Goal: Contribute content: Add original content to the website for others to see

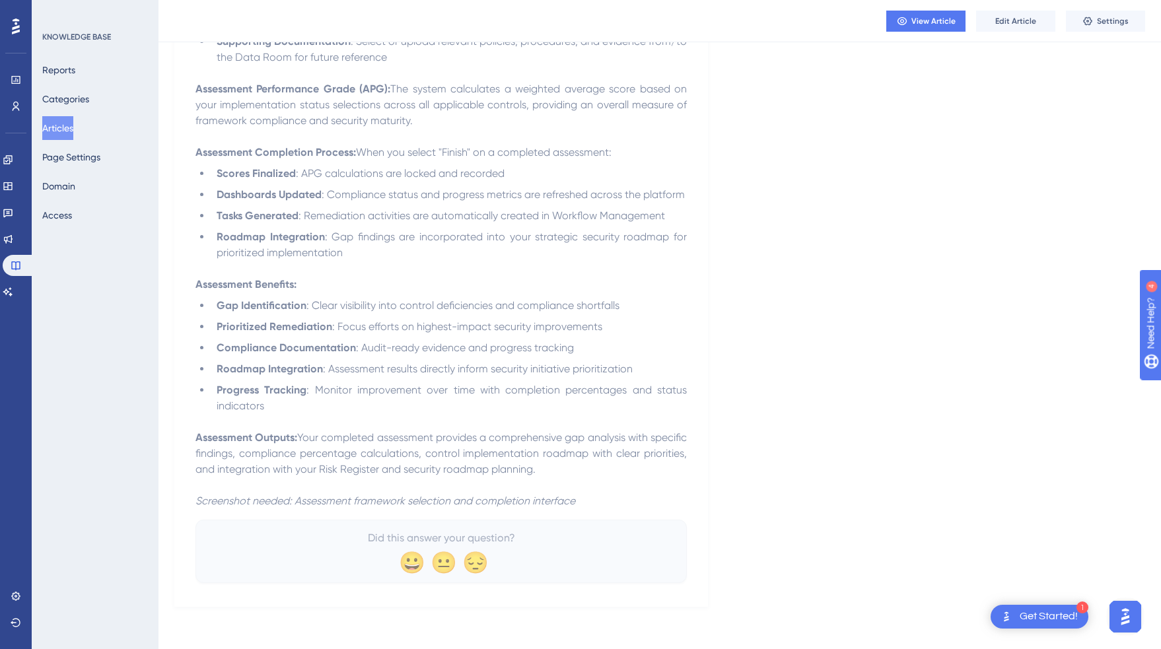
scroll to position [1115, 0]
click at [1010, 20] on span "Edit Article" at bounding box center [1015, 21] width 41 height 11
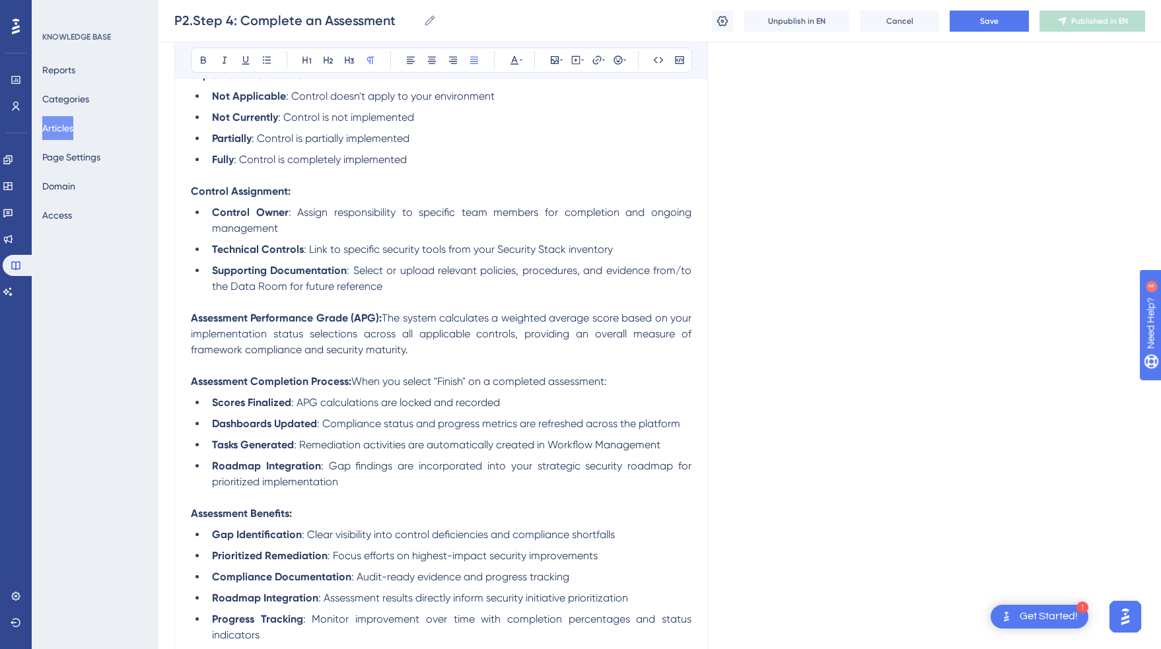
scroll to position [915, 0]
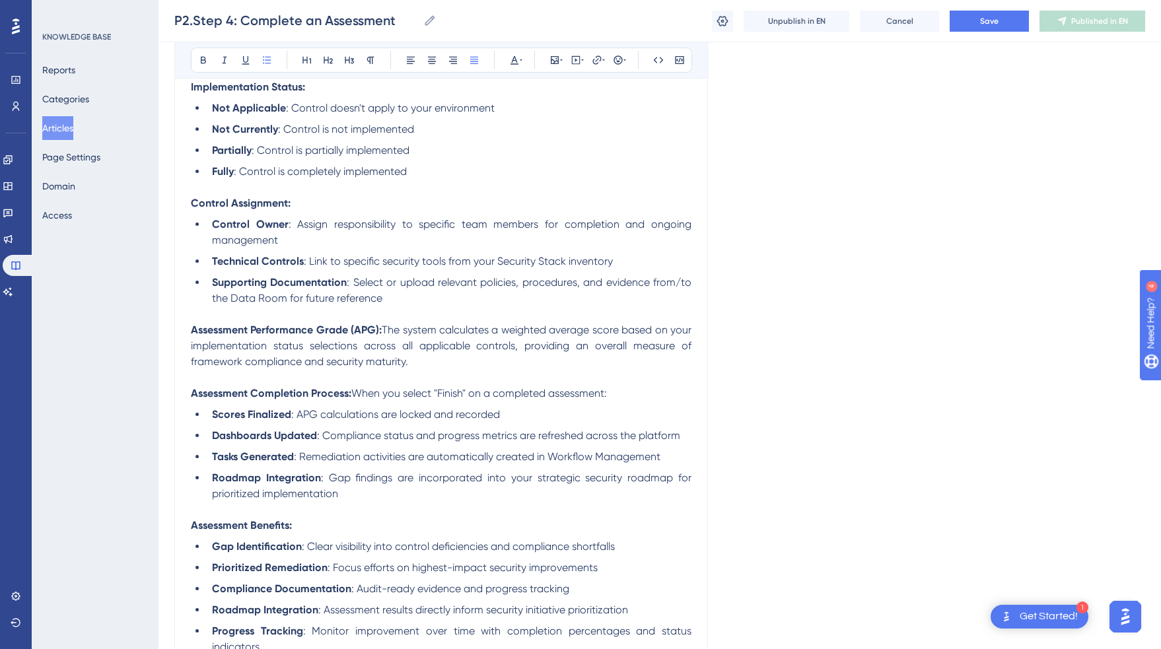
click at [461, 246] on li "Control Owner : Assign responsibility to specific team members for completion a…" at bounding box center [449, 233] width 485 height 32
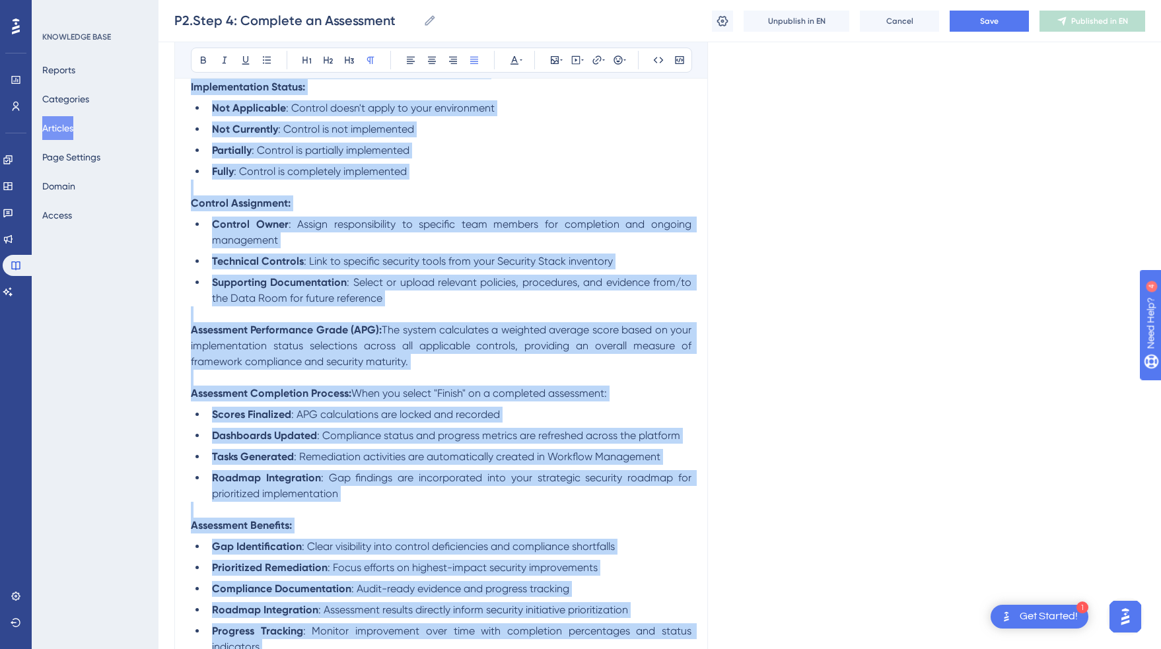
copy div "Purpose: Conduct comprehensive assessments across security, privacy, and AI gov…"
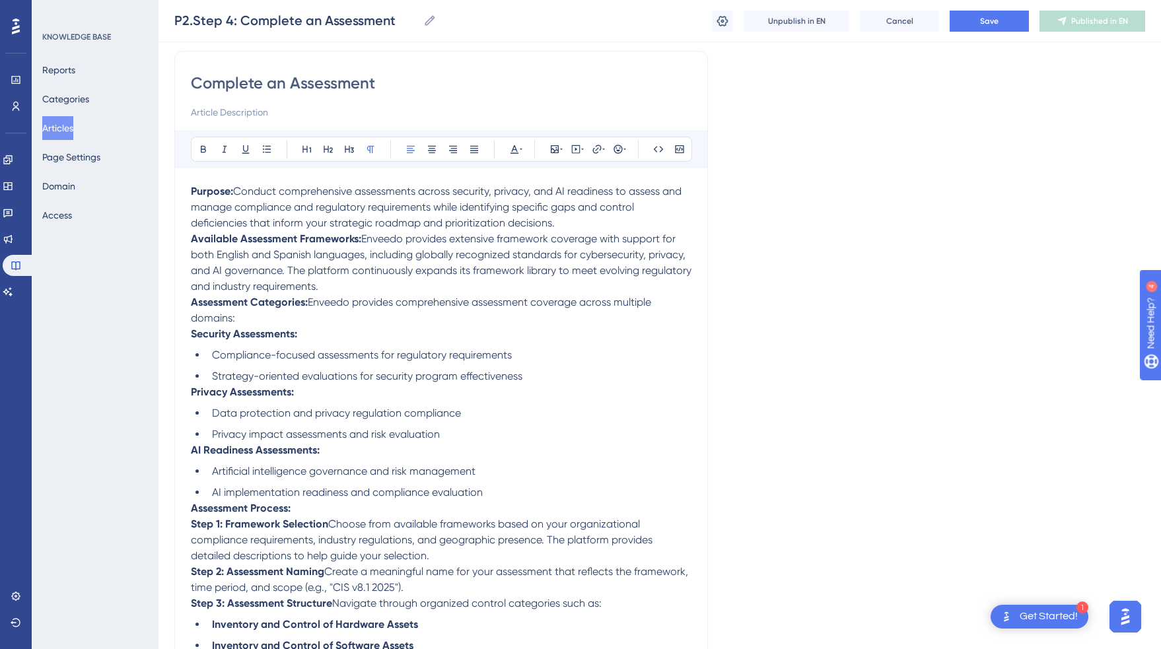
scroll to position [0, 0]
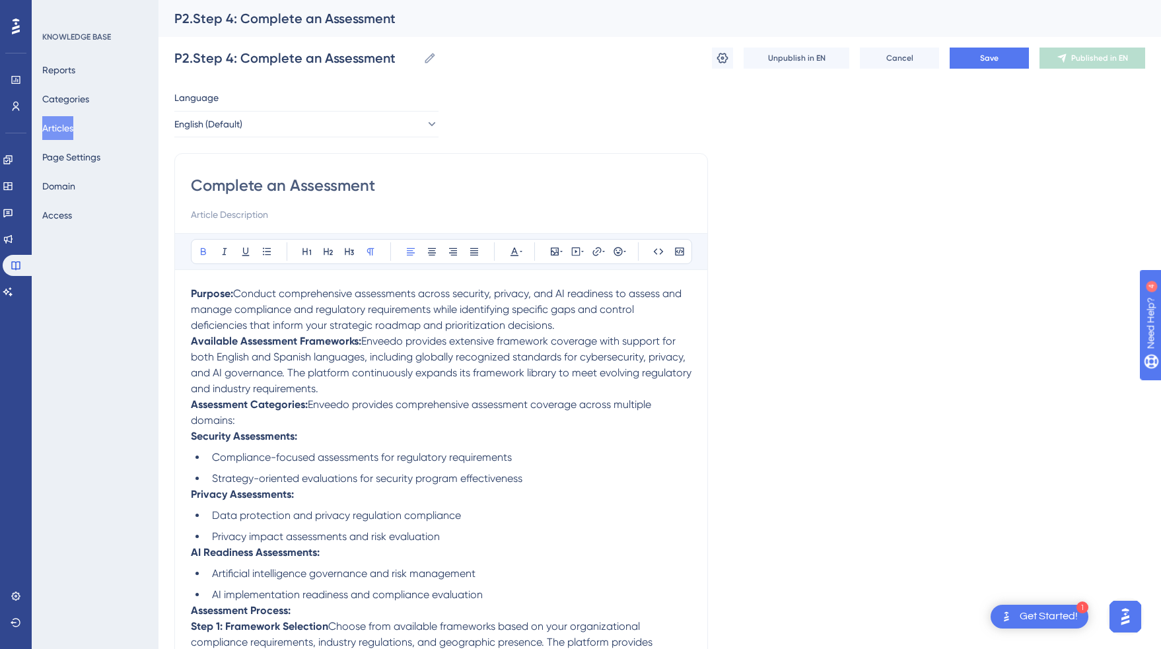
click at [195, 346] on strong "Available Assessment Frameworks:" at bounding box center [276, 341] width 170 height 13
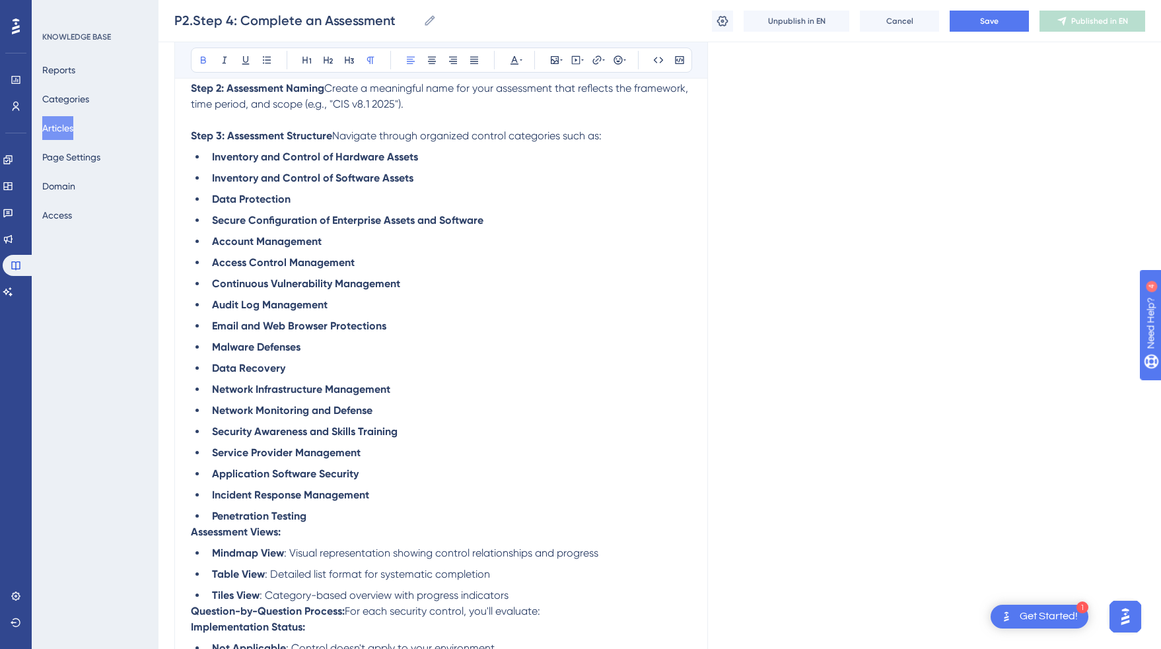
scroll to position [698, 0]
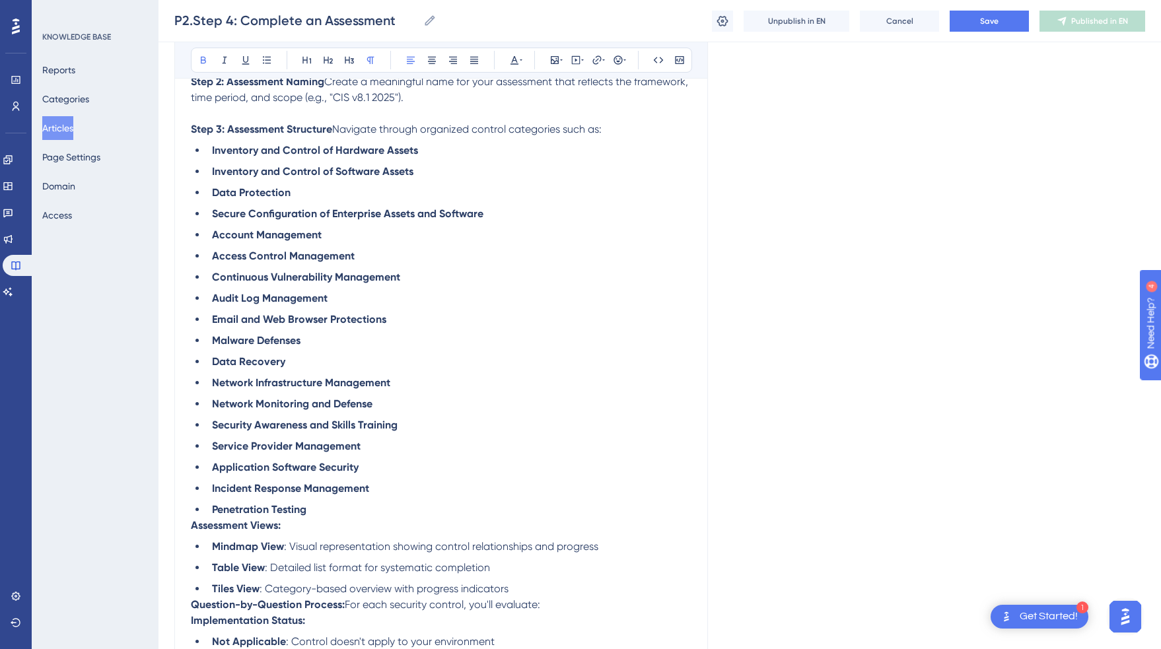
click at [605, 131] on p "Step 3: Assessment Structure Navigate through organized control categories such…" at bounding box center [441, 129] width 501 height 16
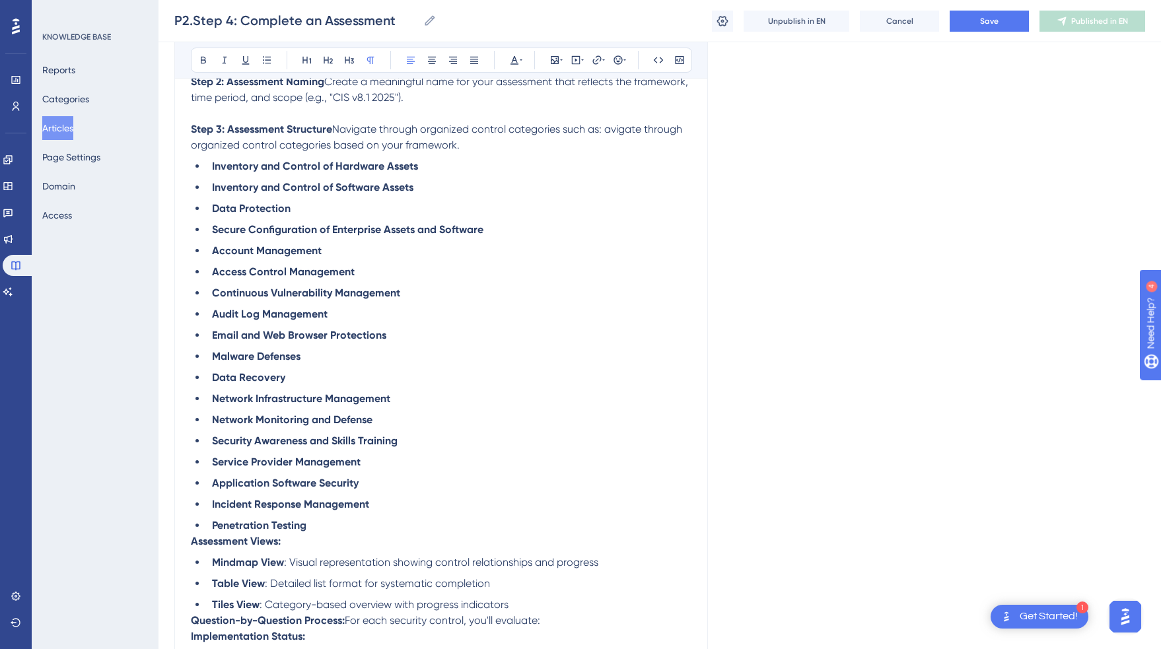
click at [609, 133] on span "Navigate through organized control categories such as: avigate through organize…" at bounding box center [438, 137] width 494 height 28
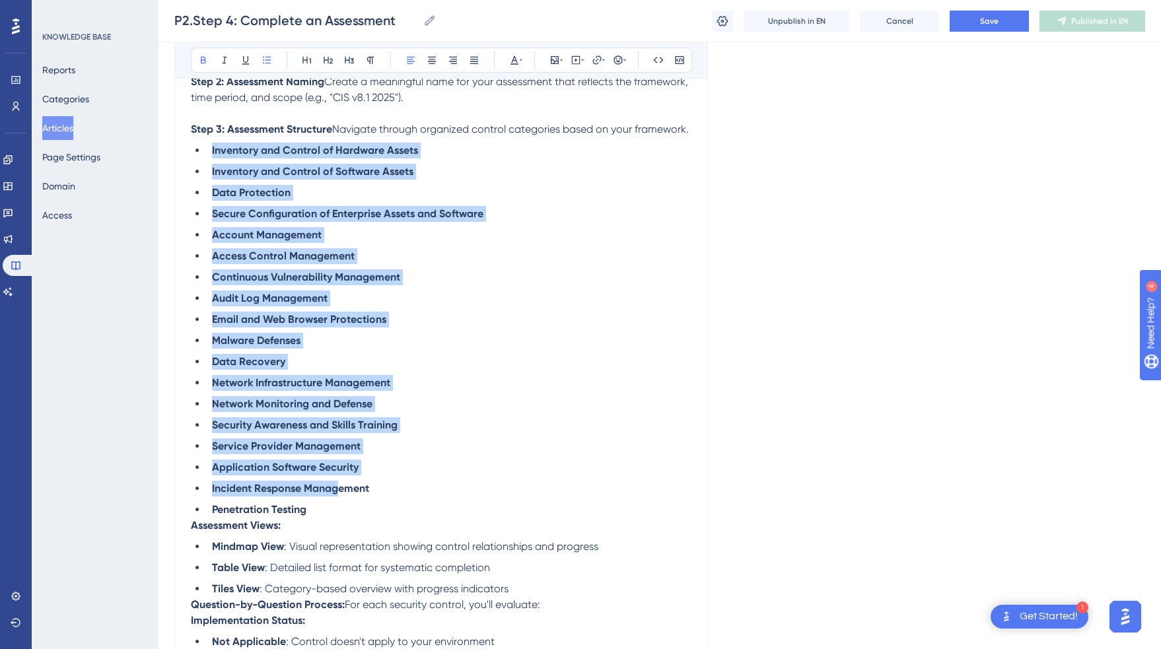
click at [339, 497] on li "Incident Response Management" at bounding box center [449, 489] width 485 height 16
click at [336, 516] on li "Penetration Testing" at bounding box center [449, 510] width 485 height 16
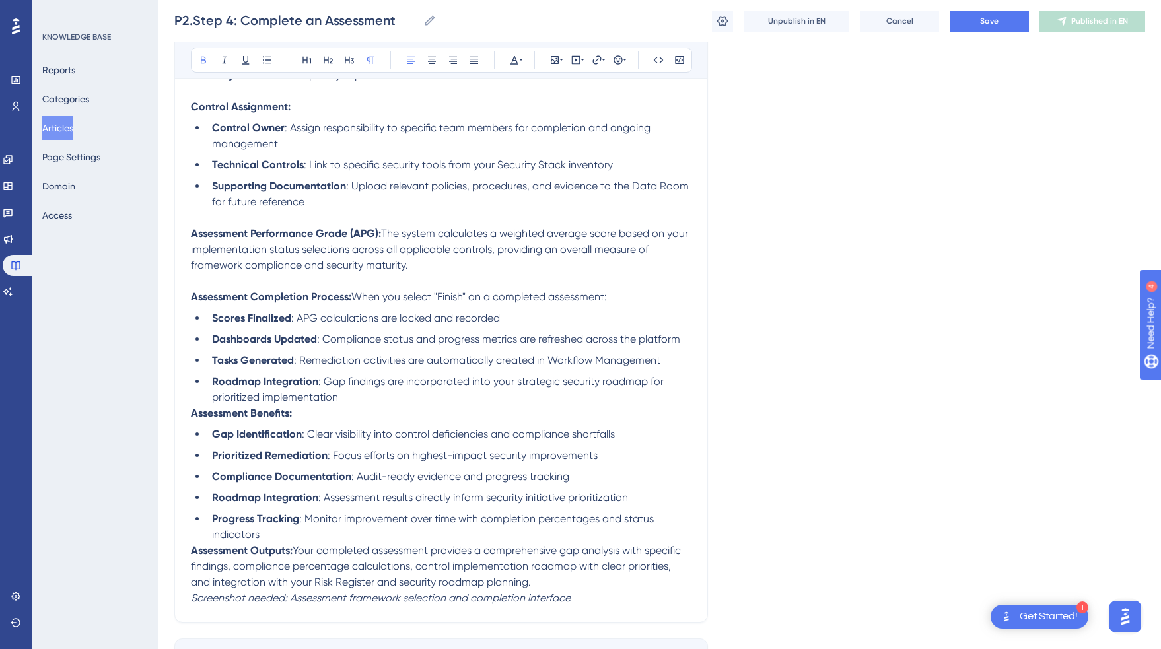
scroll to position [985, 0]
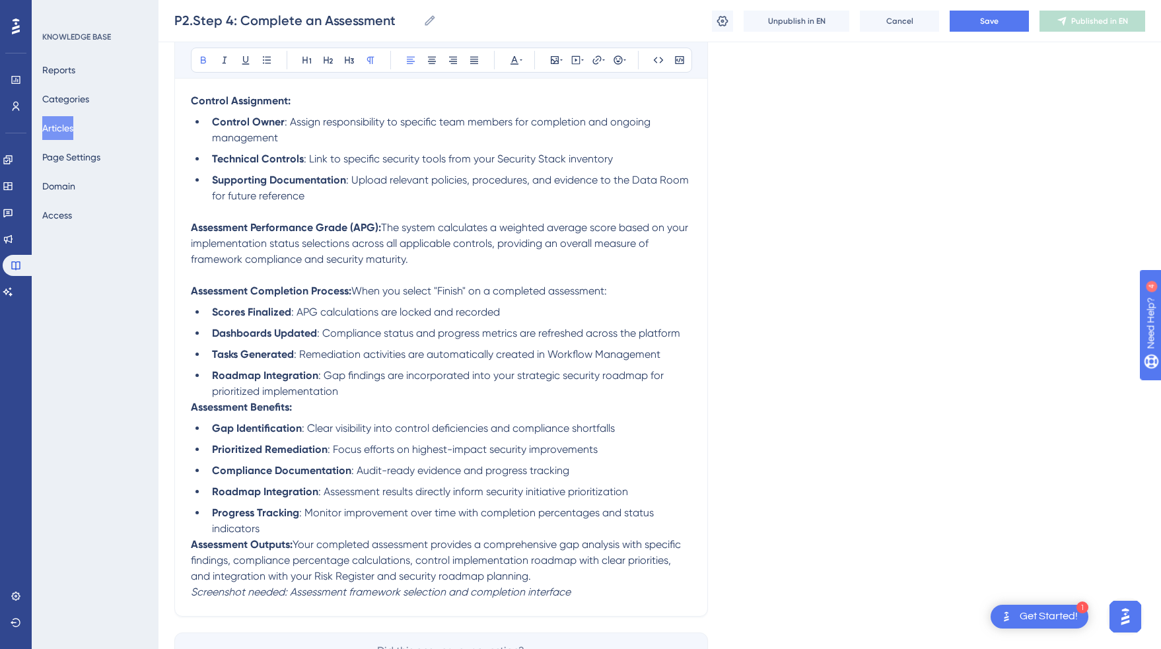
click at [194, 413] on strong "Assessment Benefits:" at bounding box center [241, 407] width 101 height 13
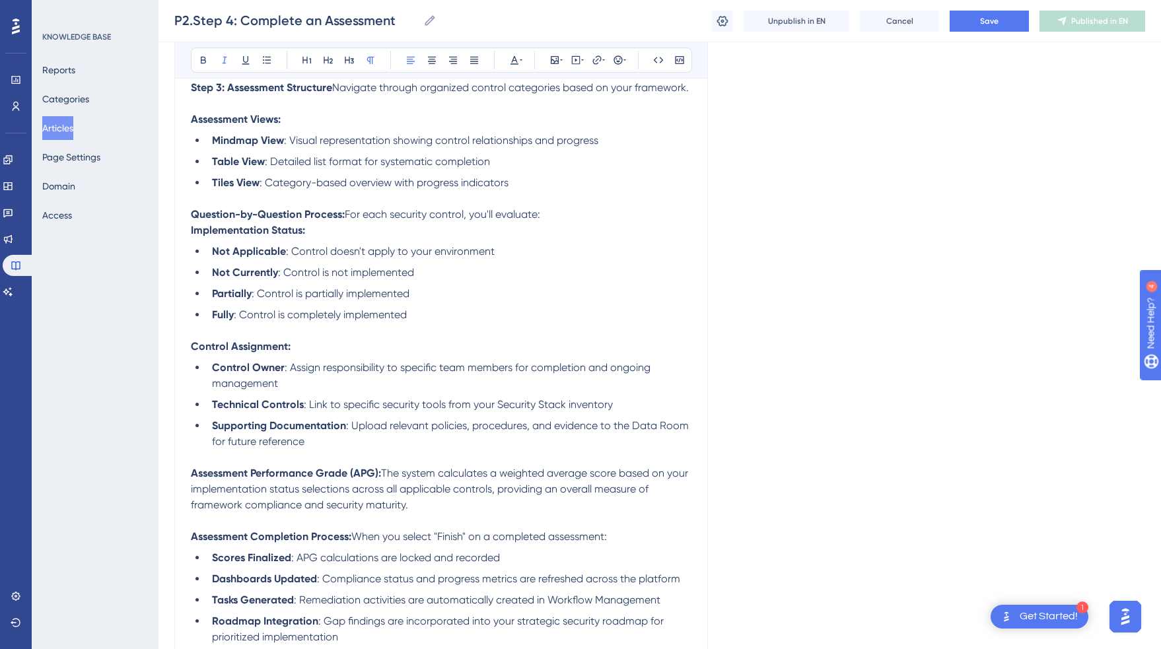
scroll to position [625, 0]
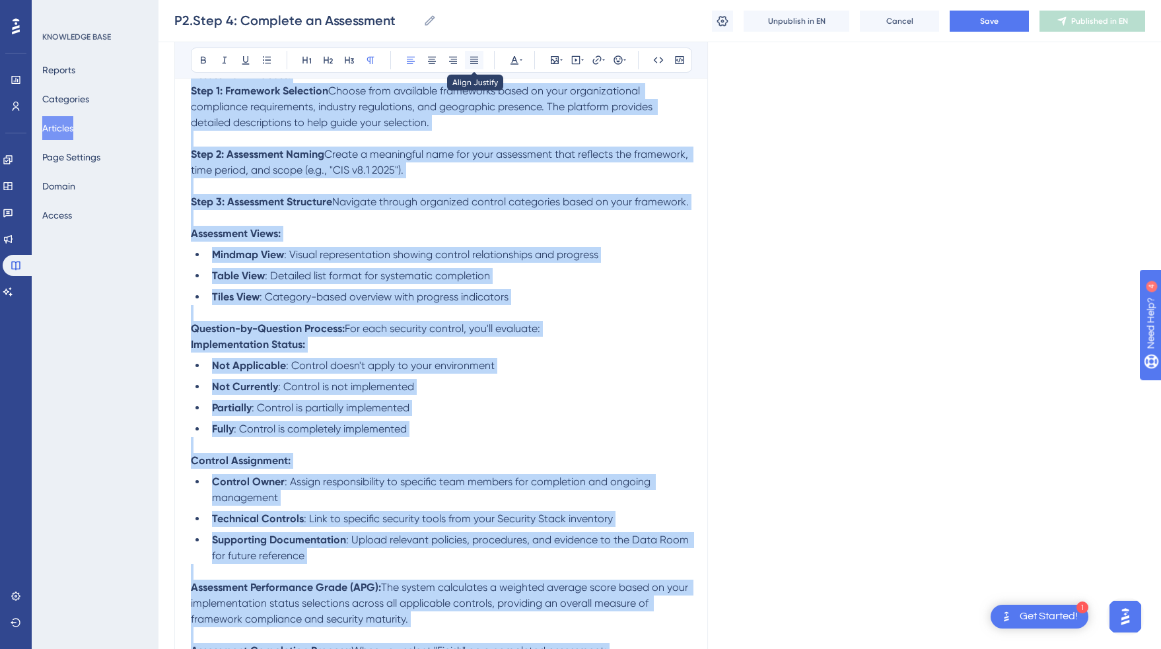
click at [475, 65] on icon at bounding box center [474, 60] width 11 height 11
click at [478, 55] on icon at bounding box center [474, 60] width 11 height 11
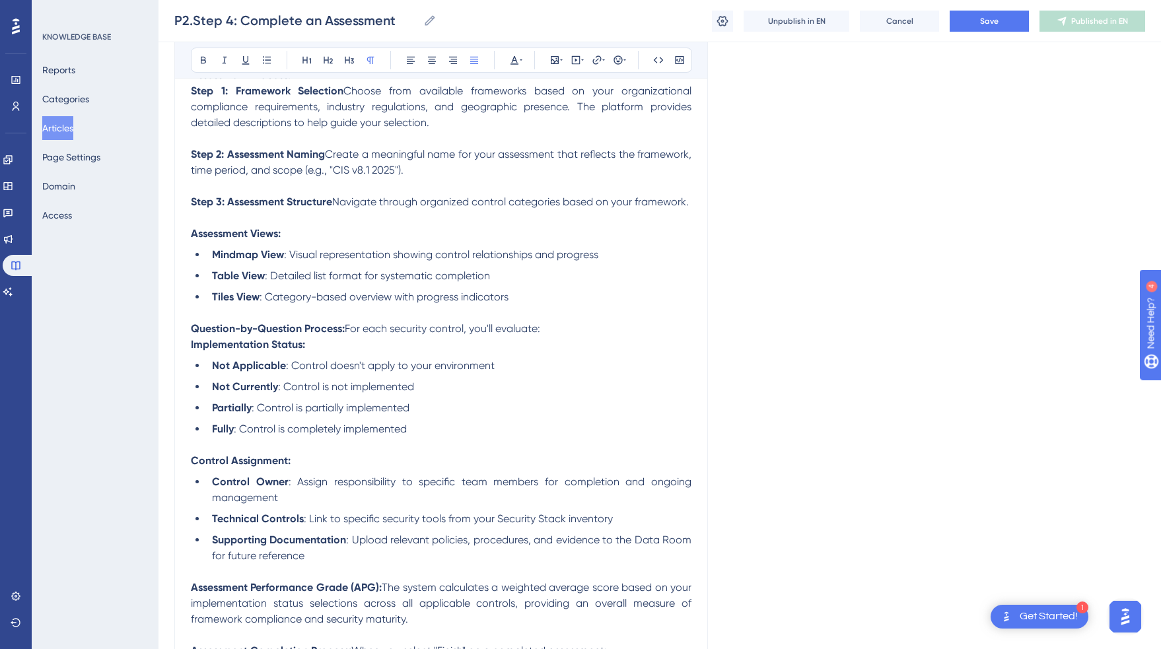
click at [407, 151] on span "Create a meaningful name for your assessment that reflects the framework, time …" at bounding box center [442, 162] width 503 height 28
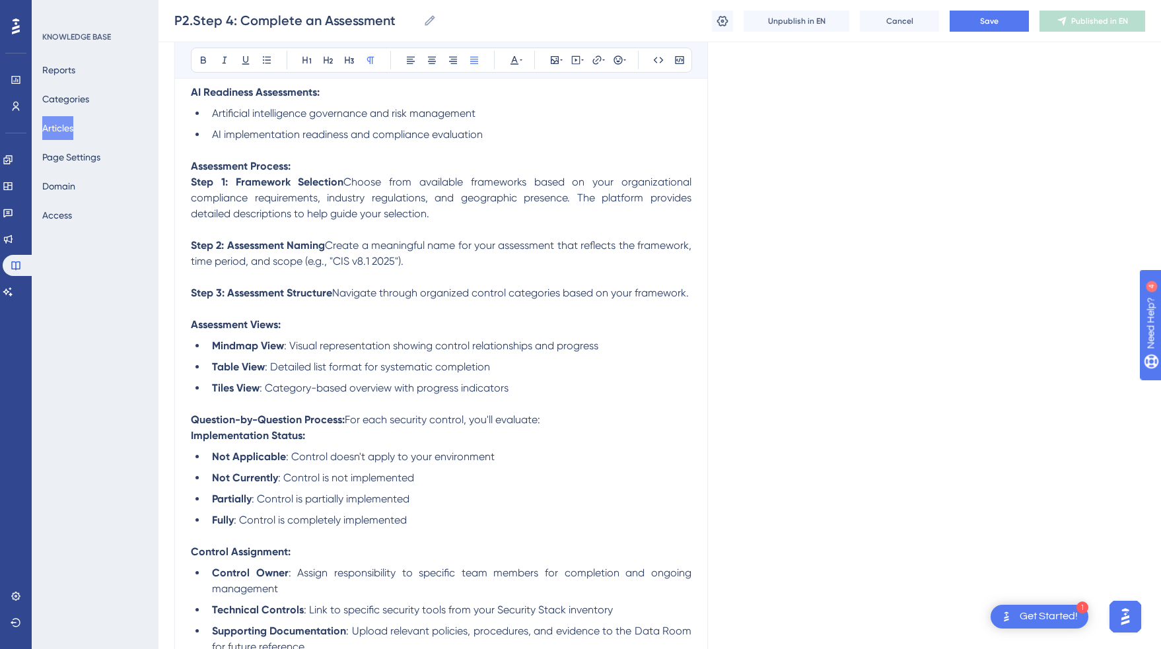
scroll to position [516, 0]
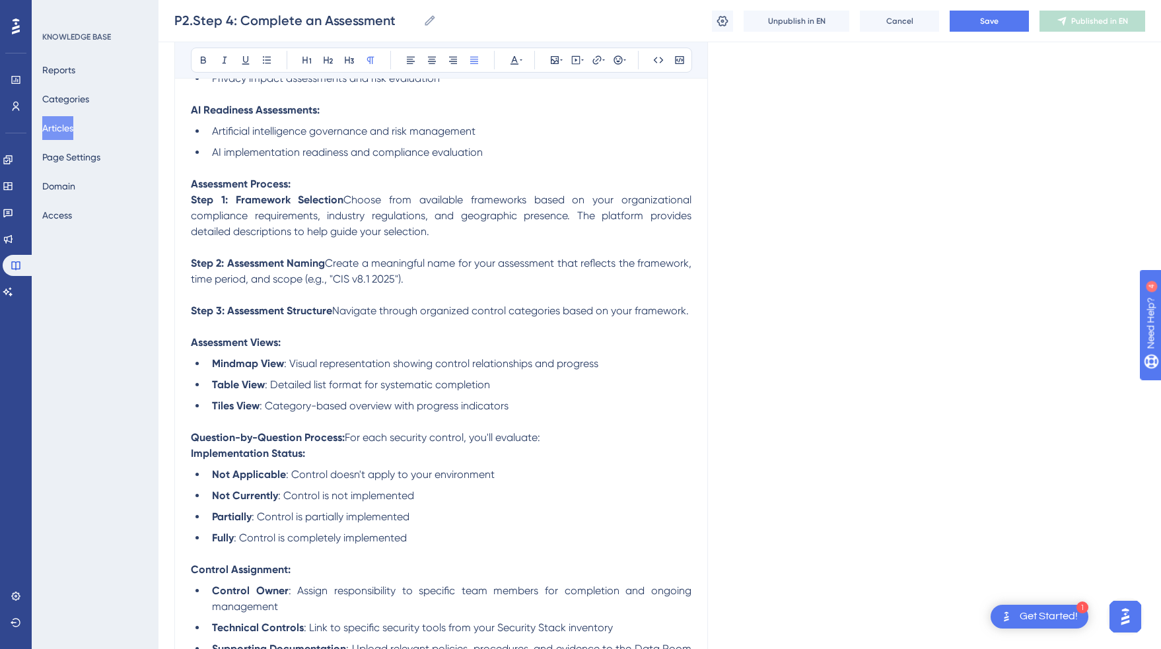
click at [369, 284] on span "Create a meaningful name for your assessment that reflects the framework, time …" at bounding box center [442, 271] width 503 height 28
click at [503, 273] on p "Step 2: Assessment Naming Create a meaningful name for your assessment that ref…" at bounding box center [441, 272] width 501 height 32
click at [397, 281] on span "Create a meaningful name for your assessment that reflects the framework, time …" at bounding box center [442, 271] width 503 height 28
click at [396, 370] on span ": Visual representation showing control relationships and progress" at bounding box center [441, 363] width 314 height 13
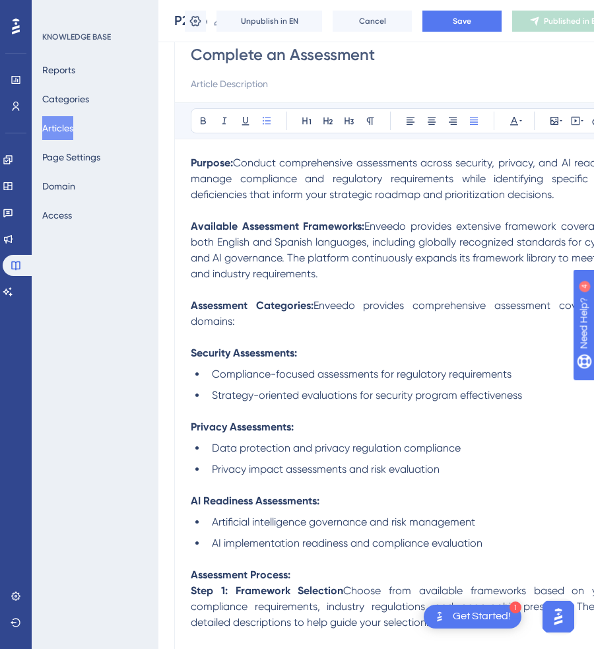
scroll to position [0, 0]
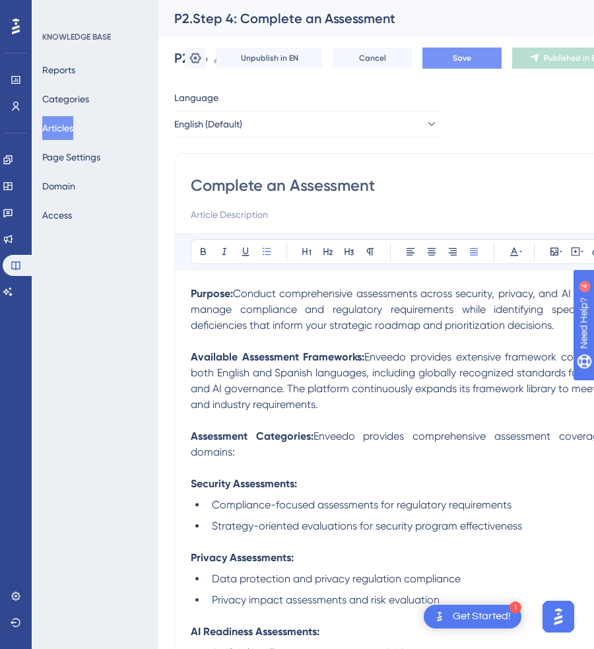
click at [462, 62] on span "Save" at bounding box center [462, 58] width 18 height 11
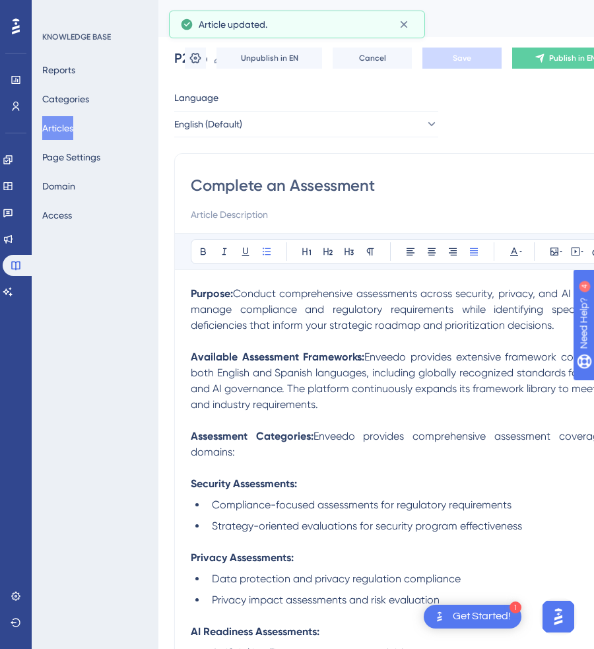
click at [63, 129] on button "Articles" at bounding box center [57, 128] width 31 height 24
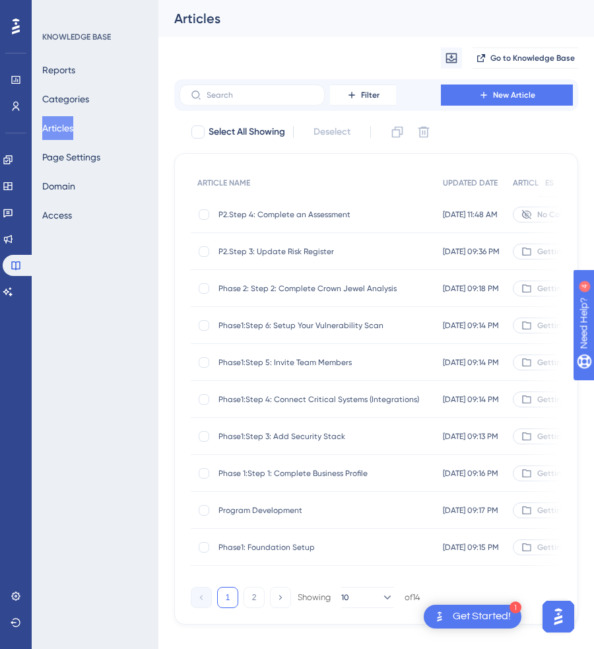
click at [296, 472] on span "Phase 1:Step 1: Complete Business Profile" at bounding box center [324, 473] width 211 height 11
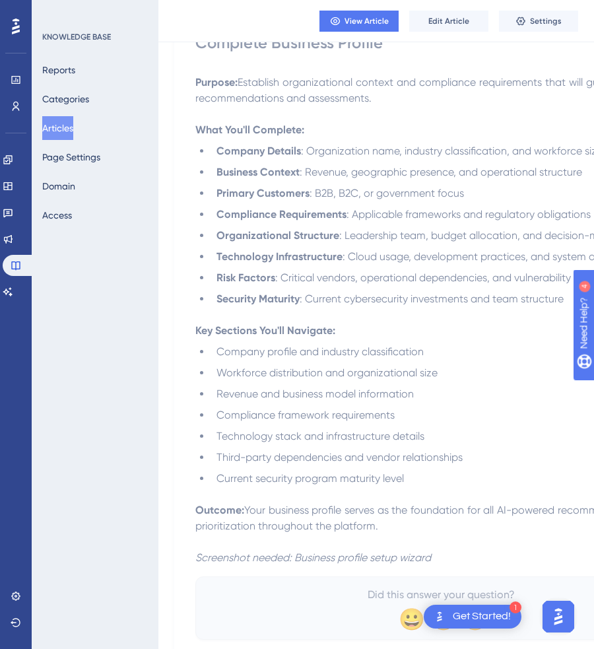
scroll to position [112, 0]
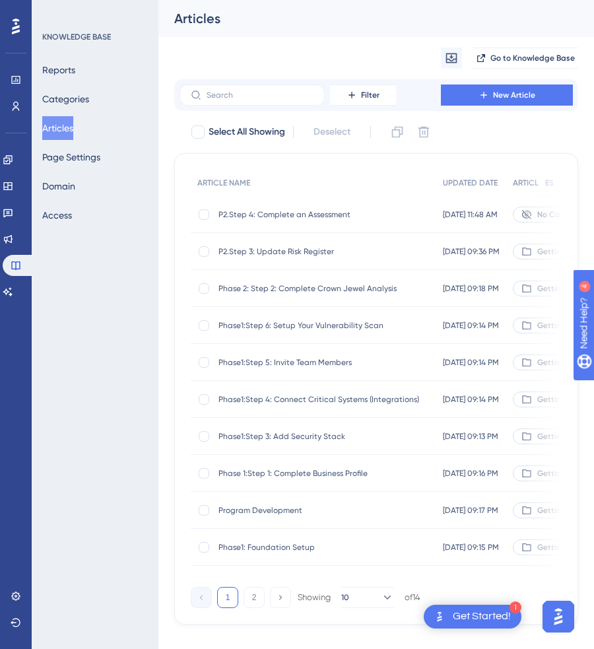
click at [268, 217] on span "P2.Step 4: Complete an Assessment" at bounding box center [324, 214] width 211 height 11
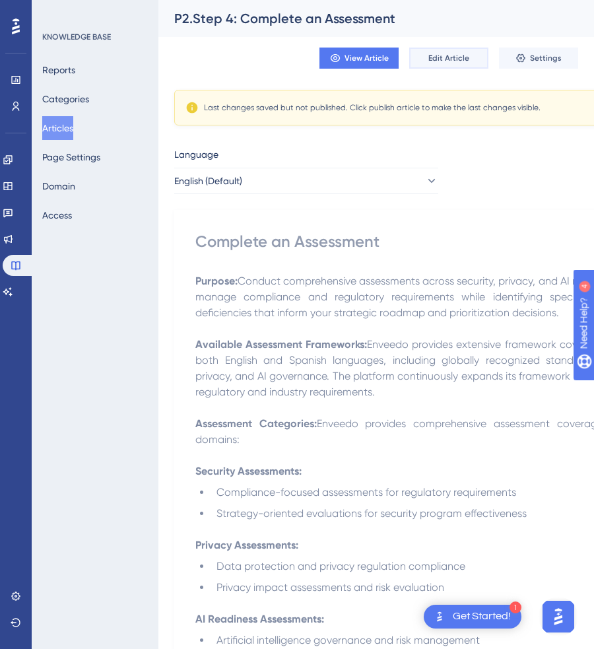
click at [468, 54] on span "Edit Article" at bounding box center [449, 58] width 41 height 11
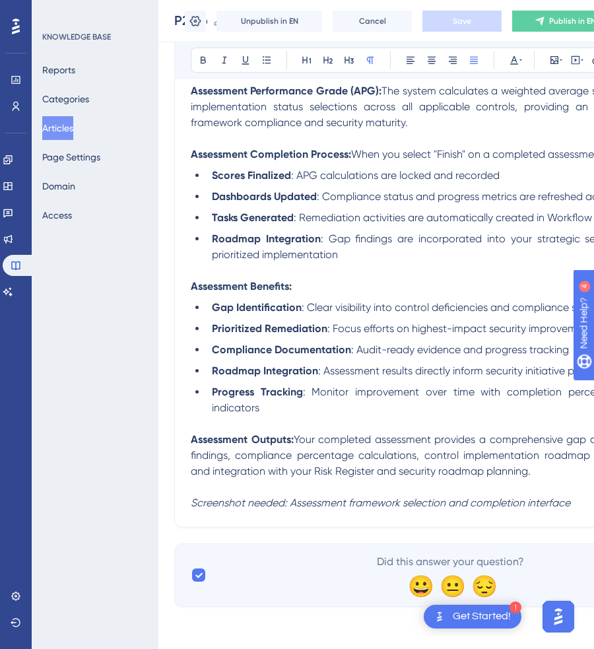
scroll to position [1134, 0]
click at [211, 193] on li "Dashboards Updated : Compliance status and progress metrics are refreshed acros…" at bounding box center [449, 197] width 485 height 16
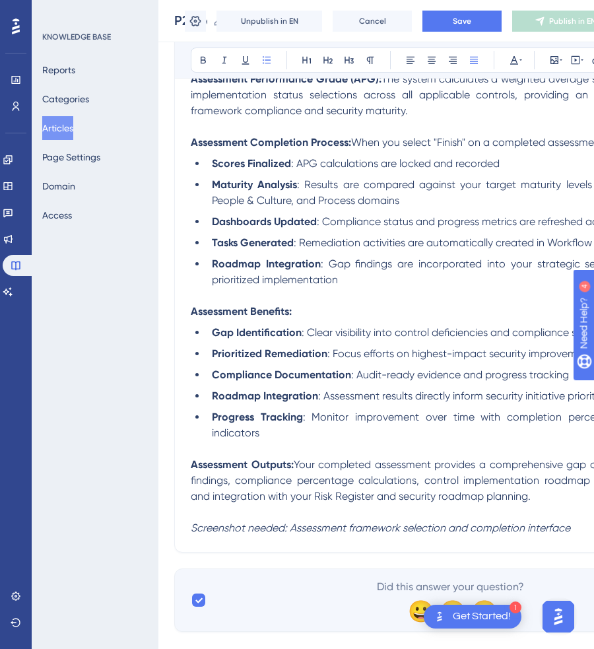
click at [209, 362] on li "Prioritized Remediation : Focus efforts on highest-impact security improvements" at bounding box center [449, 354] width 485 height 16
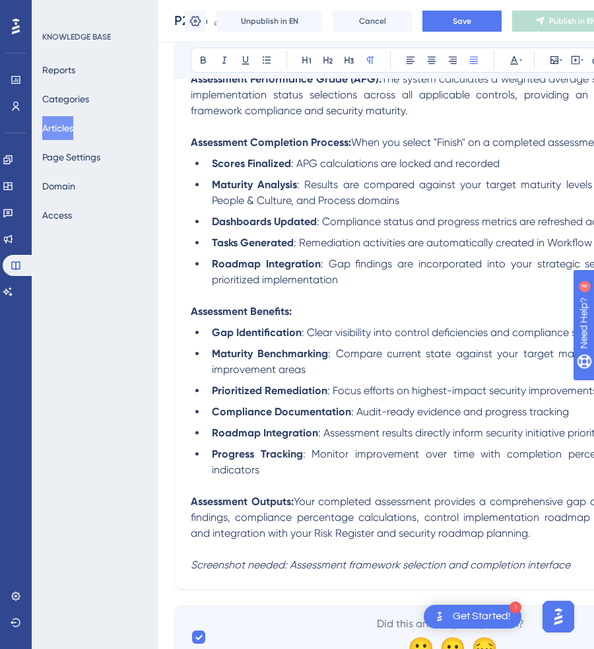
drag, startPoint x: 534, startPoint y: 543, endPoint x: 296, endPoint y: 518, distance: 238.4
click at [296, 518] on p "Assessment Outputs: Your completed assessment provides a comprehensive gap anal…" at bounding box center [441, 518] width 501 height 48
click at [447, 17] on button "Save" at bounding box center [462, 21] width 79 height 21
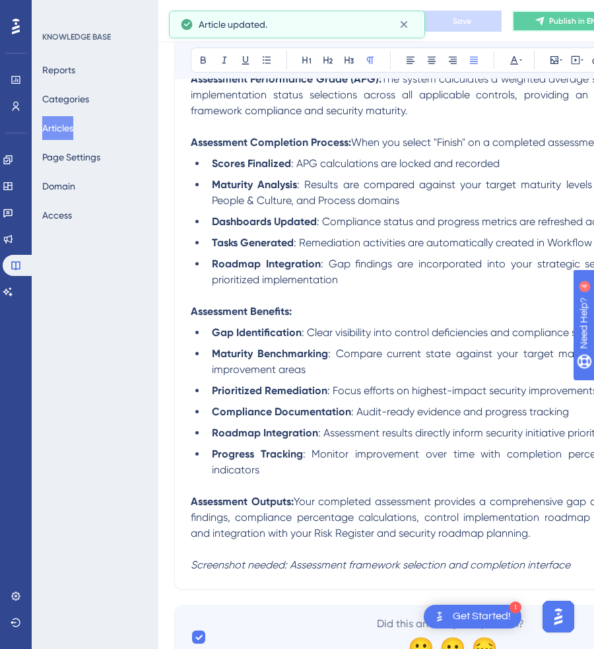
click at [555, 20] on span "Publish in EN" at bounding box center [572, 21] width 47 height 11
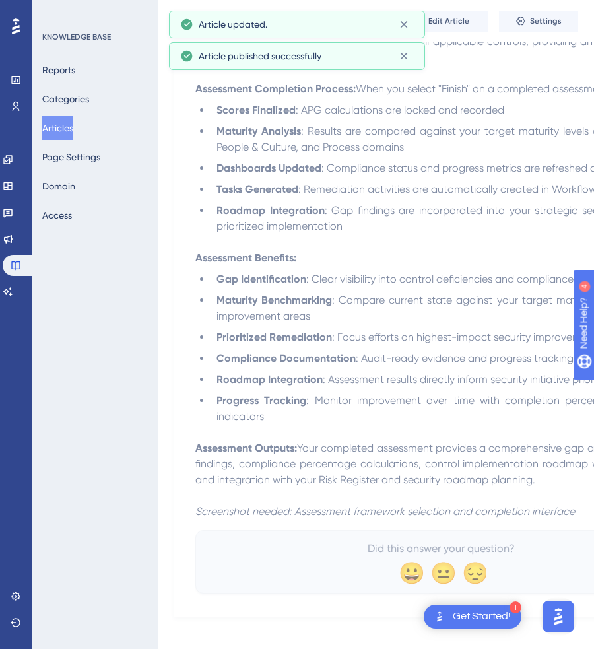
click at [73, 125] on button "Articles" at bounding box center [57, 128] width 31 height 24
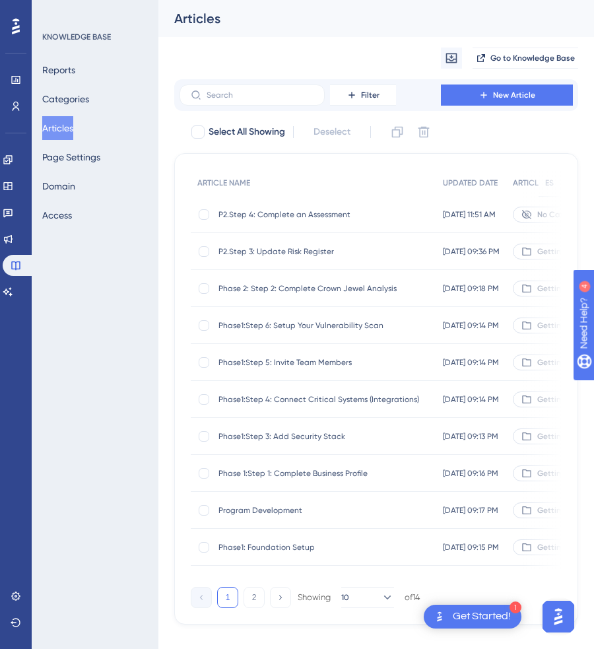
click at [286, 288] on span "Phase 2: Step 2: Complete Crown Jewel Analysis" at bounding box center [324, 288] width 211 height 11
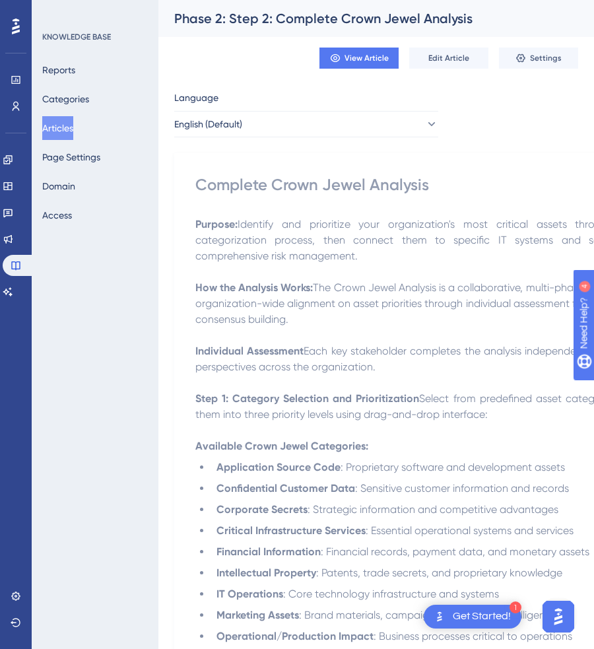
click at [214, 22] on div "Phase 2: Step 2: Complete Crown Jewel Analysis" at bounding box center [359, 18] width 371 height 18
click at [443, 53] on span "Edit Article" at bounding box center [449, 58] width 41 height 11
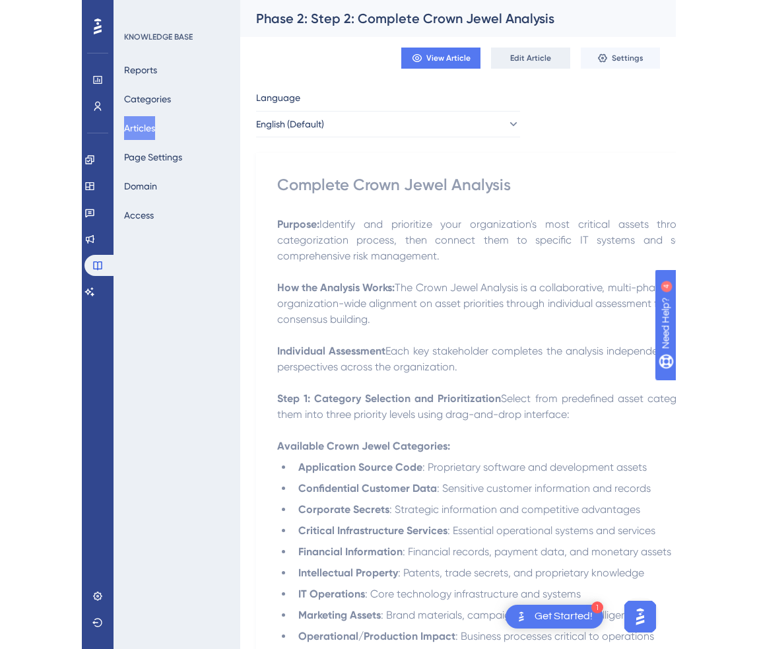
scroll to position [1096, 0]
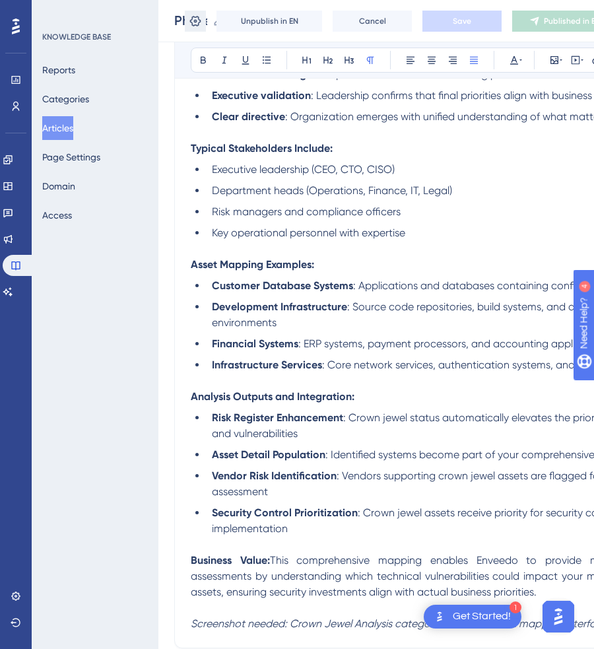
click at [197, 20] on icon at bounding box center [195, 21] width 13 height 13
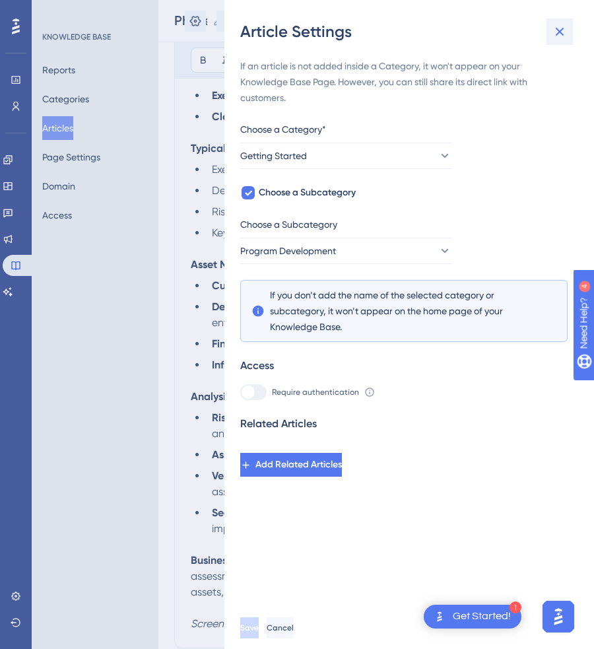
click at [563, 34] on icon at bounding box center [560, 32] width 9 height 9
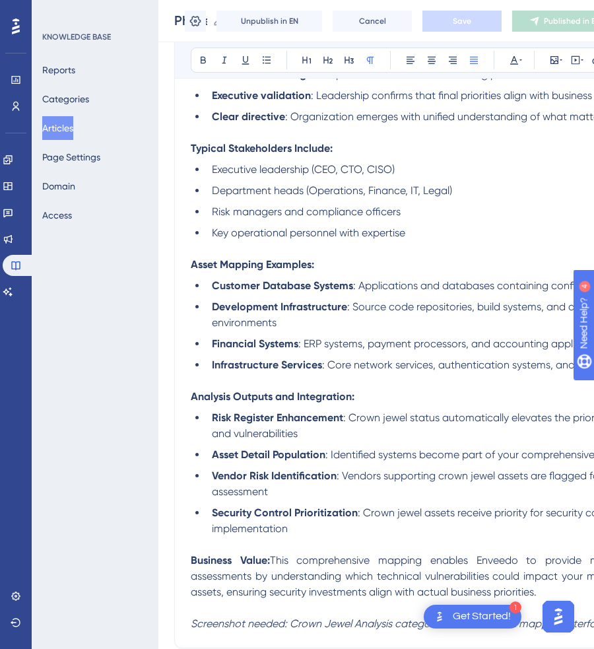
click at [178, 22] on input "Phase 2: Step 2: Complete Crown Jewel Analysis" at bounding box center [190, 20] width 33 height 18
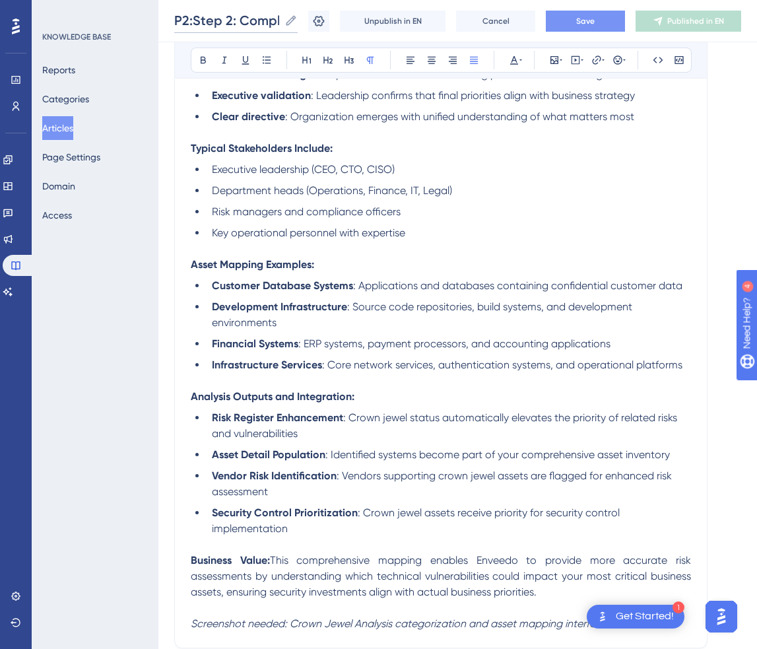
type input "P2:Step 2: Complete Crown Jewel Analysis"
click at [594, 19] on span "Save" at bounding box center [585, 21] width 18 height 11
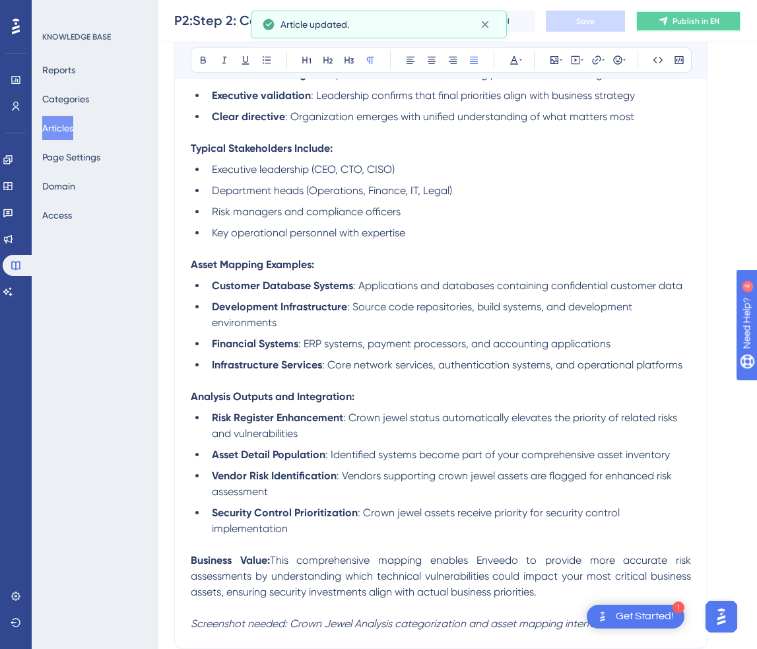
click at [662, 24] on icon at bounding box center [663, 21] width 11 height 11
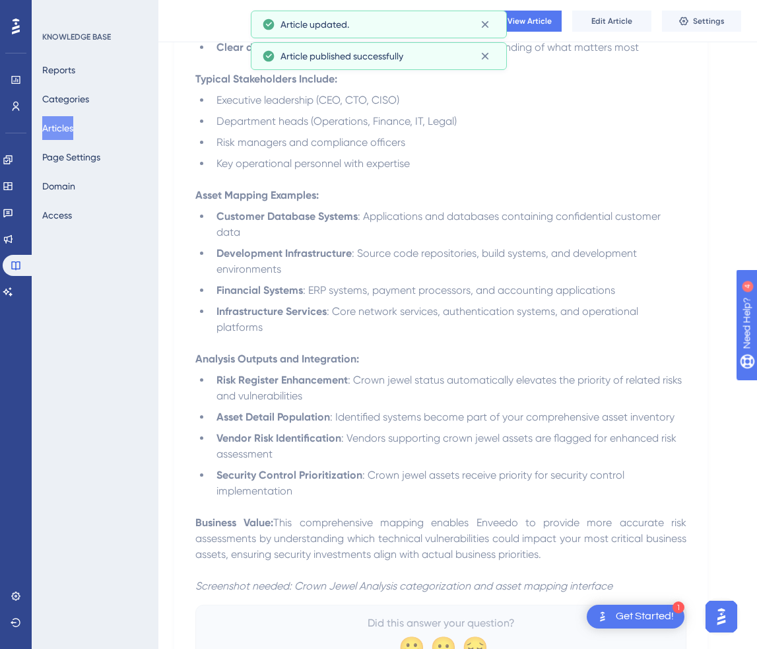
click at [73, 127] on button "Articles" at bounding box center [57, 128] width 31 height 24
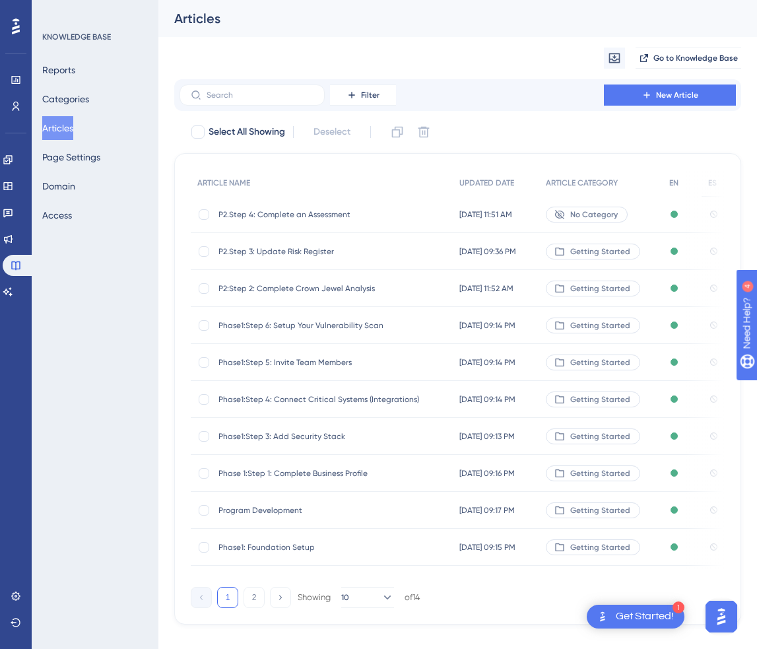
click at [282, 510] on span "Program Development" at bounding box center [324, 510] width 211 height 11
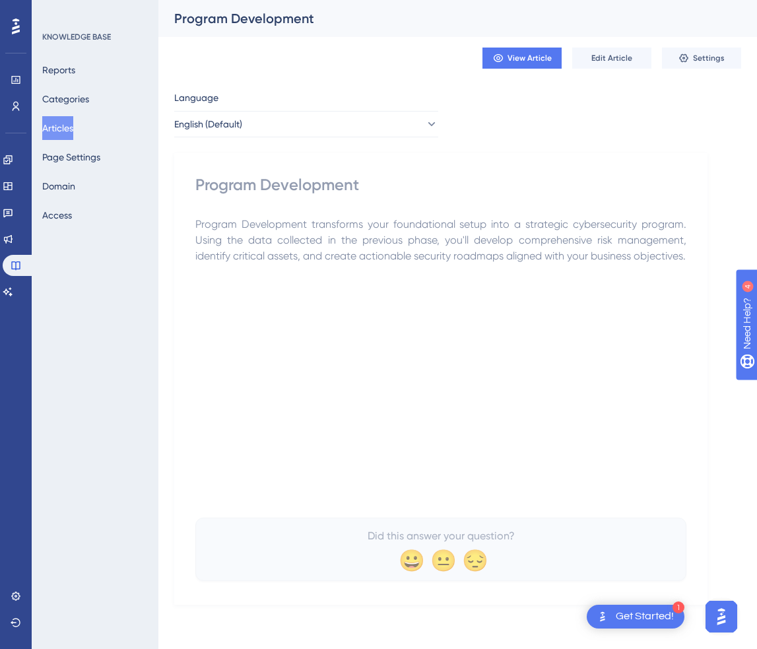
click at [197, 22] on div "Program Development" at bounding box center [441, 18] width 534 height 18
click at [594, 61] on span "Edit Article" at bounding box center [612, 58] width 41 height 11
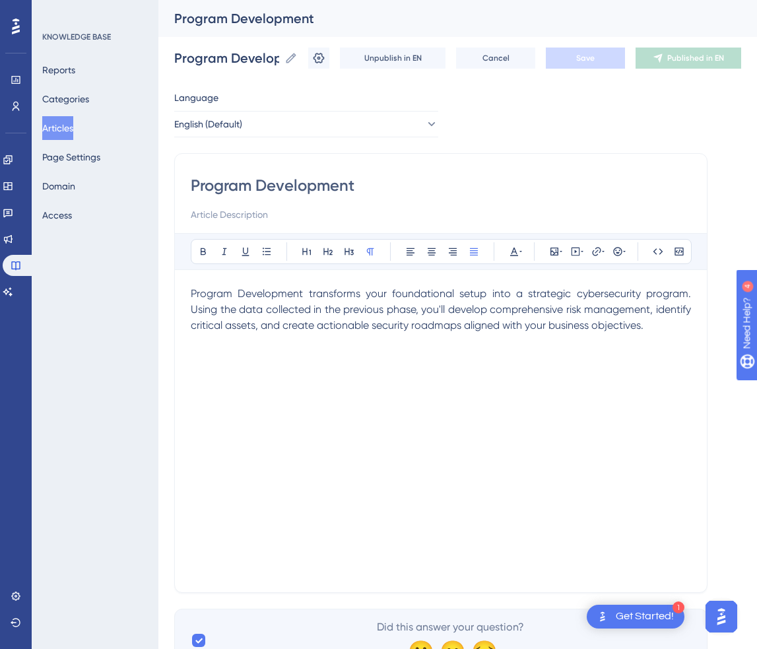
click at [178, 17] on div "Program Development" at bounding box center [441, 18] width 534 height 18
click at [174, 20] on div "Program Development" at bounding box center [441, 18] width 534 height 18
click at [221, 61] on input "Program Development" at bounding box center [226, 58] width 105 height 18
type input "P2:Program Development"
click at [590, 59] on span "Save" at bounding box center [585, 58] width 18 height 11
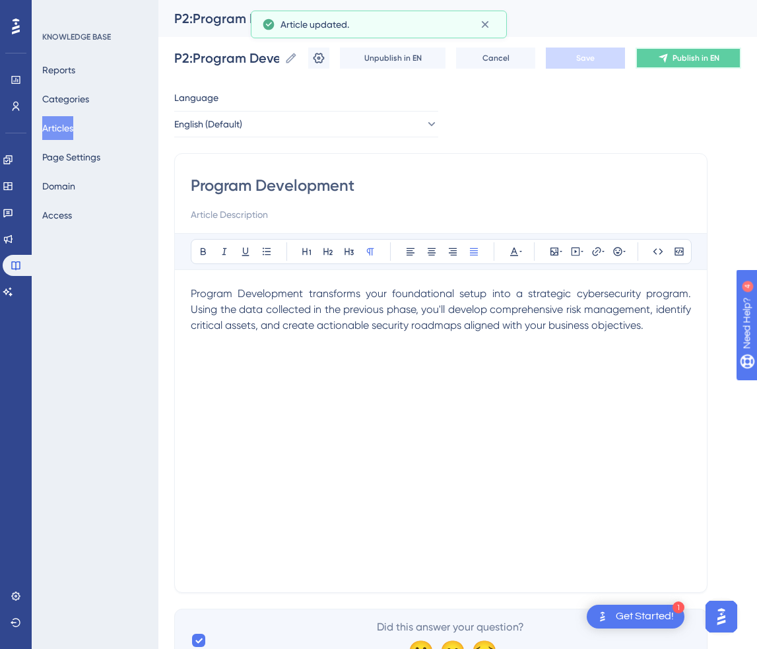
click at [659, 61] on icon at bounding box center [663, 58] width 11 height 11
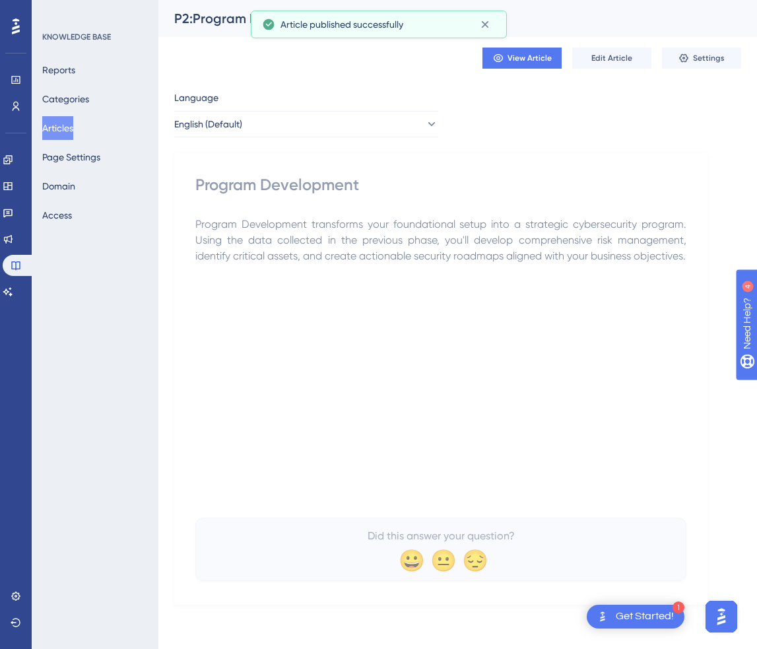
click at [45, 131] on button "Articles" at bounding box center [57, 128] width 31 height 24
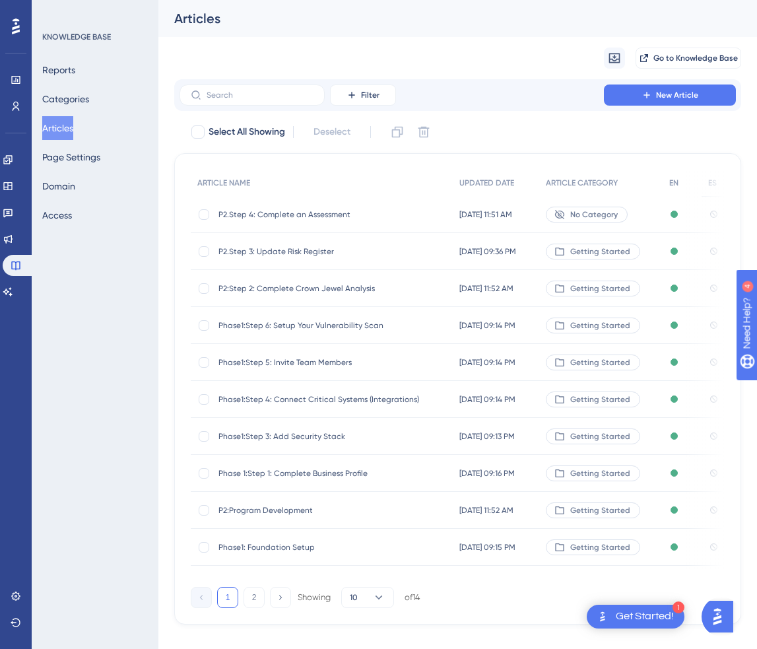
click at [267, 214] on span "P2.Step 4: Complete an Assessment" at bounding box center [324, 214] width 211 height 11
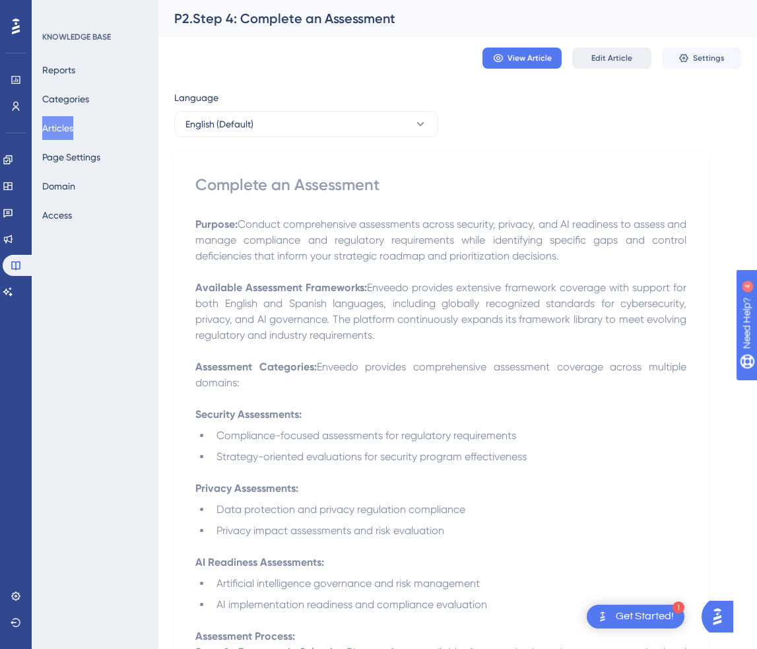
click at [625, 52] on button "Edit Article" at bounding box center [611, 58] width 79 height 21
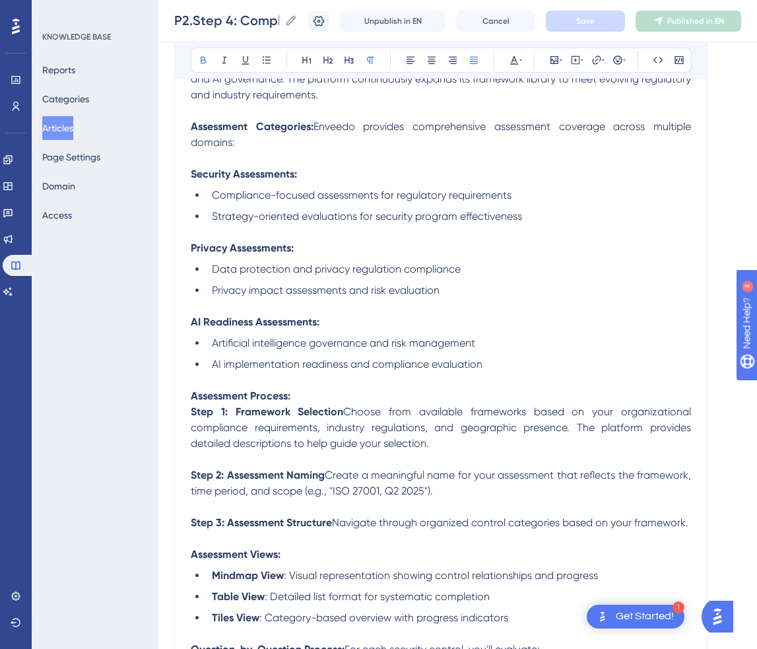
scroll to position [308, 0]
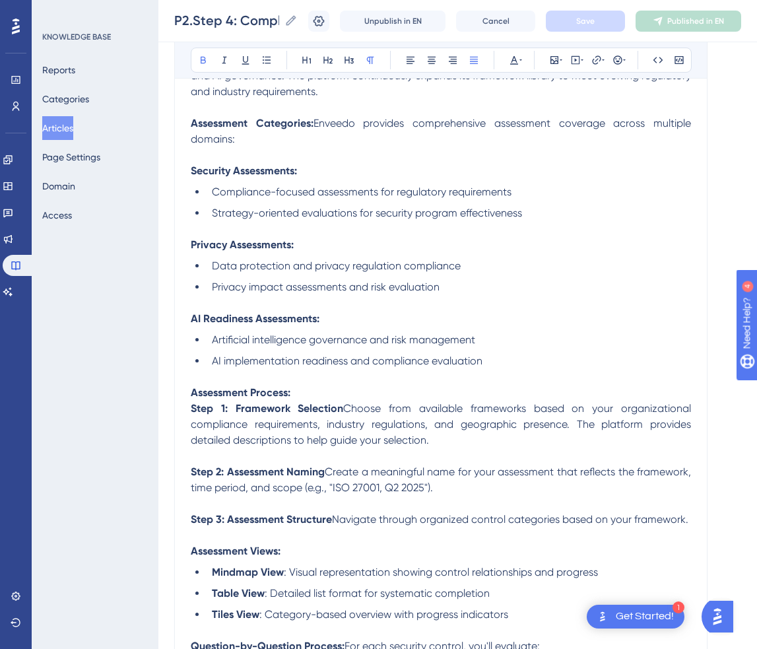
click at [536, 366] on li "AI implementation readiness and compliance evaluation" at bounding box center [449, 361] width 485 height 16
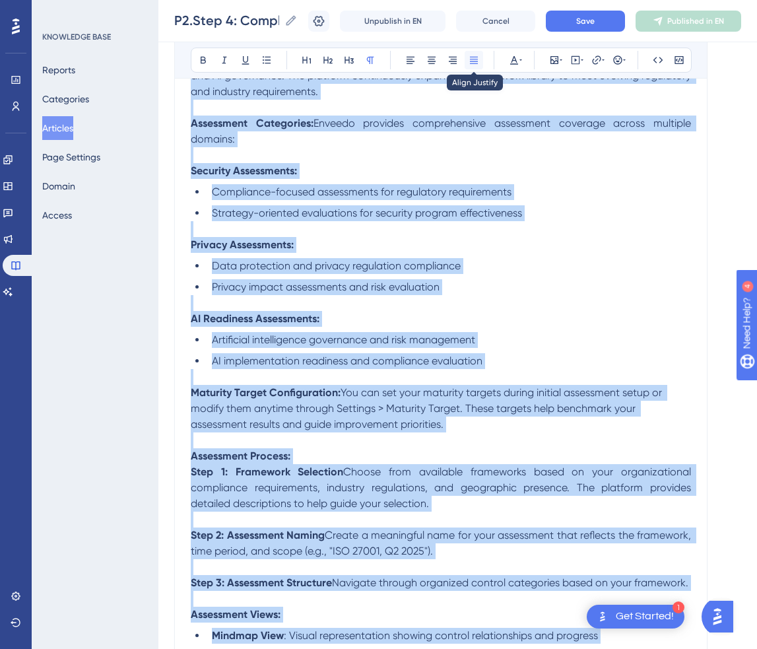
click at [480, 63] on button at bounding box center [474, 60] width 18 height 18
click at [477, 57] on icon at bounding box center [474, 60] width 11 height 11
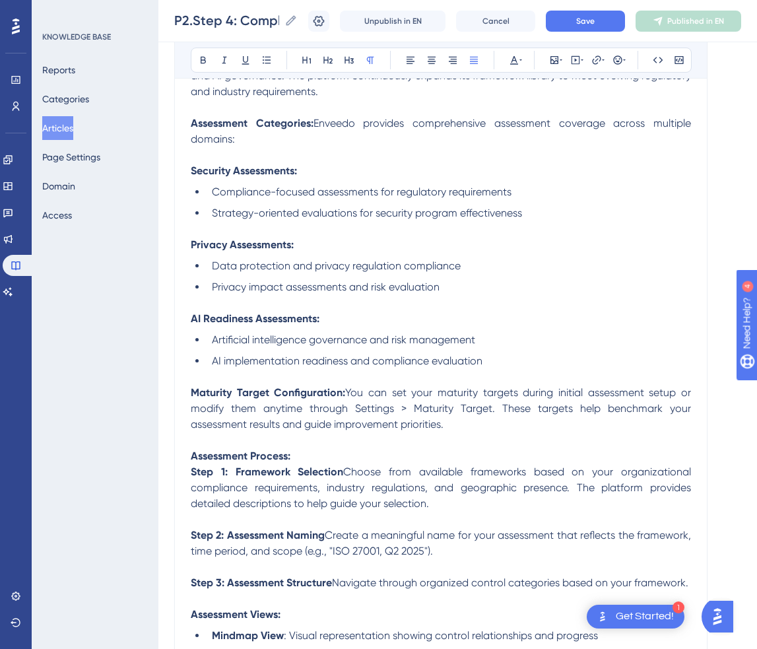
click at [403, 428] on span "You can set your maturity targets during initial assessment setup or modify the…" at bounding box center [442, 408] width 503 height 44
click at [359, 411] on span "You can set your maturity targets during initial assessment setup or modify the…" at bounding box center [442, 408] width 503 height 44
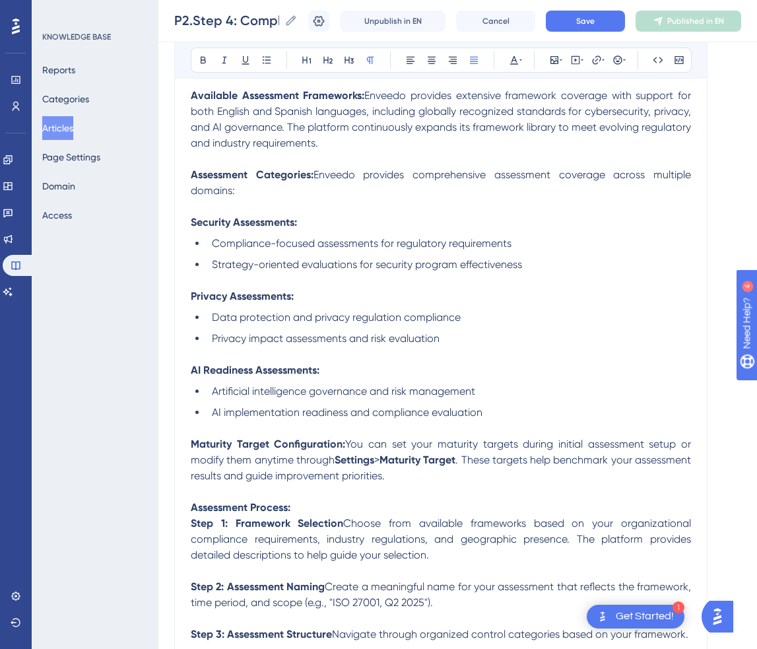
scroll to position [241, 0]
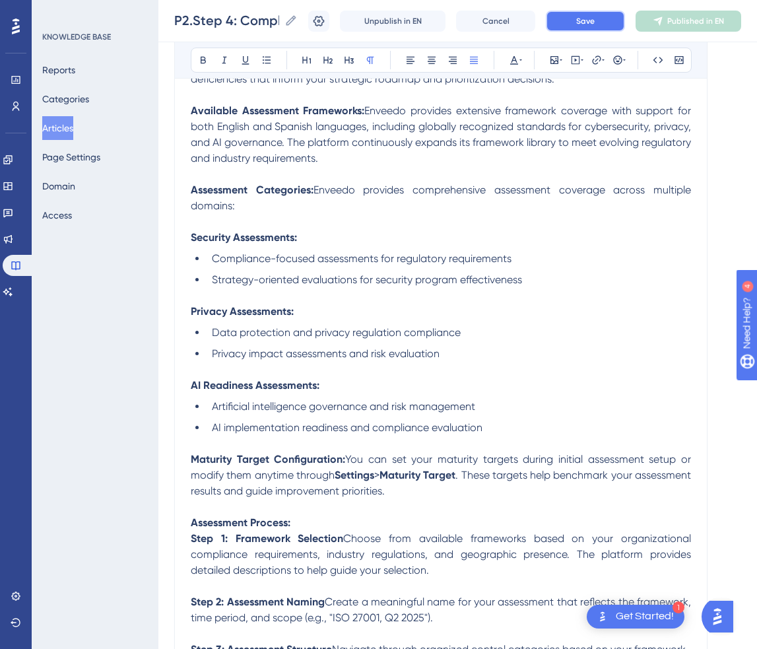
click at [588, 22] on span "Save" at bounding box center [585, 21] width 18 height 11
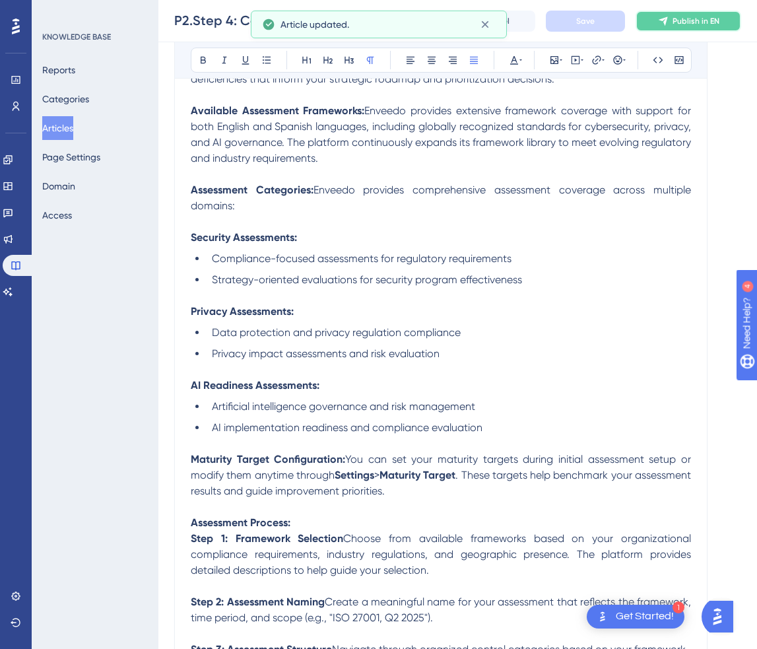
click at [703, 20] on span "Publish in EN" at bounding box center [696, 21] width 47 height 11
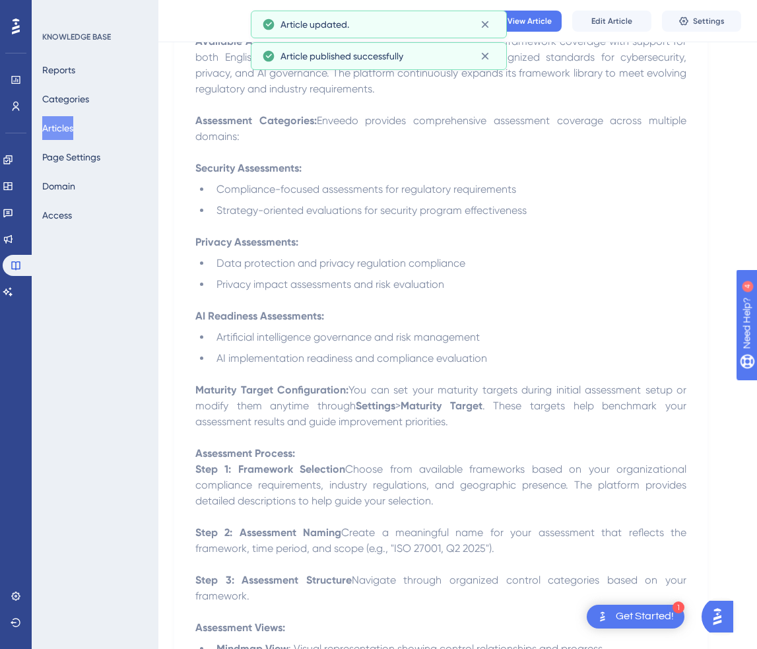
click at [73, 118] on button "Articles" at bounding box center [57, 128] width 31 height 24
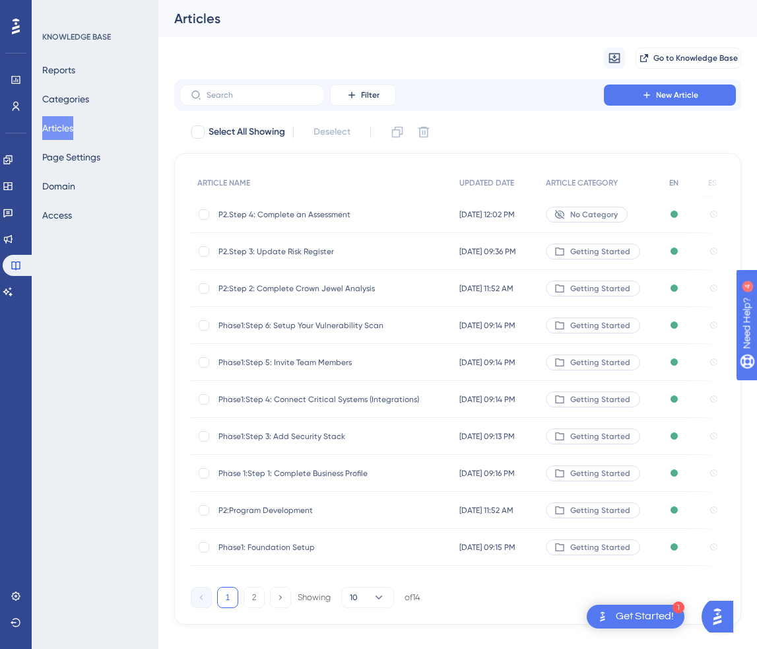
click at [302, 473] on span "Phase 1:Step 1: Complete Business Profile" at bounding box center [324, 473] width 211 height 11
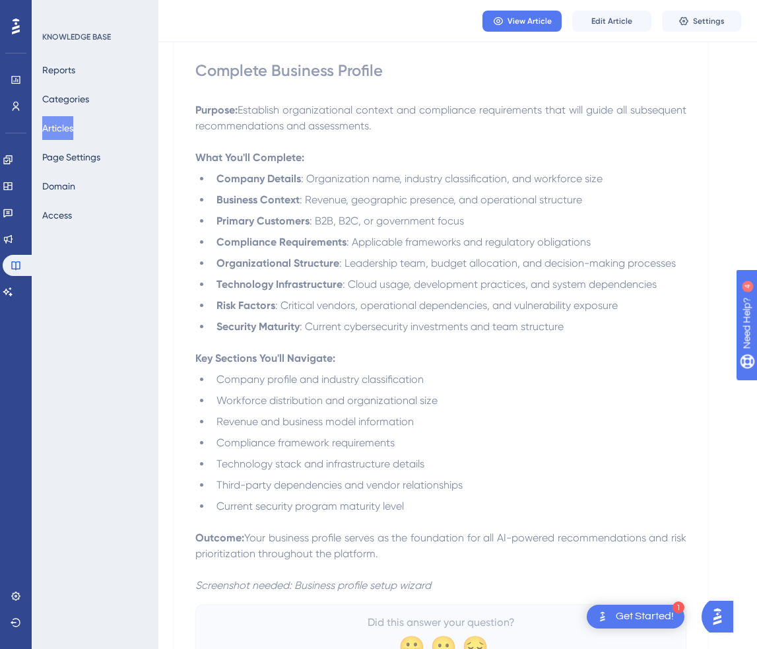
scroll to position [110, 0]
click at [622, 25] on span "Edit Article" at bounding box center [612, 21] width 41 height 11
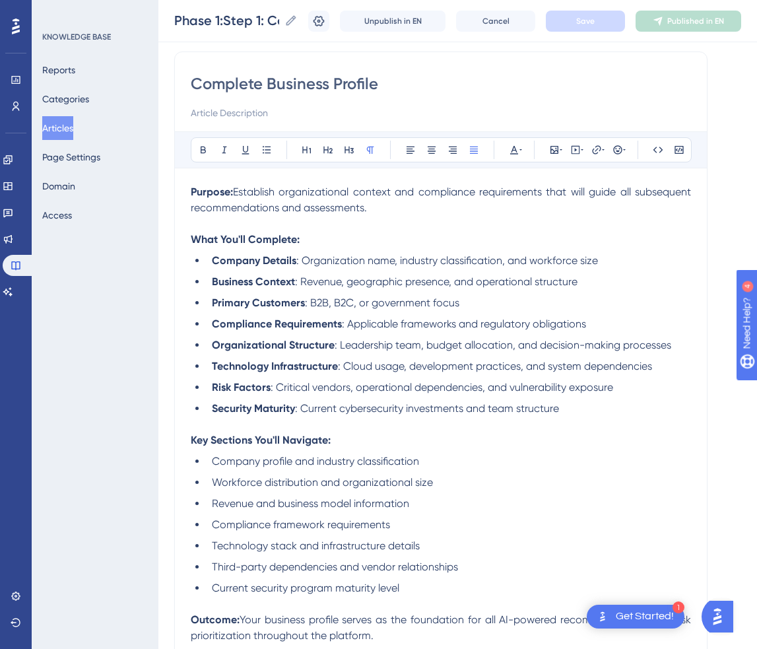
scroll to position [108, 0]
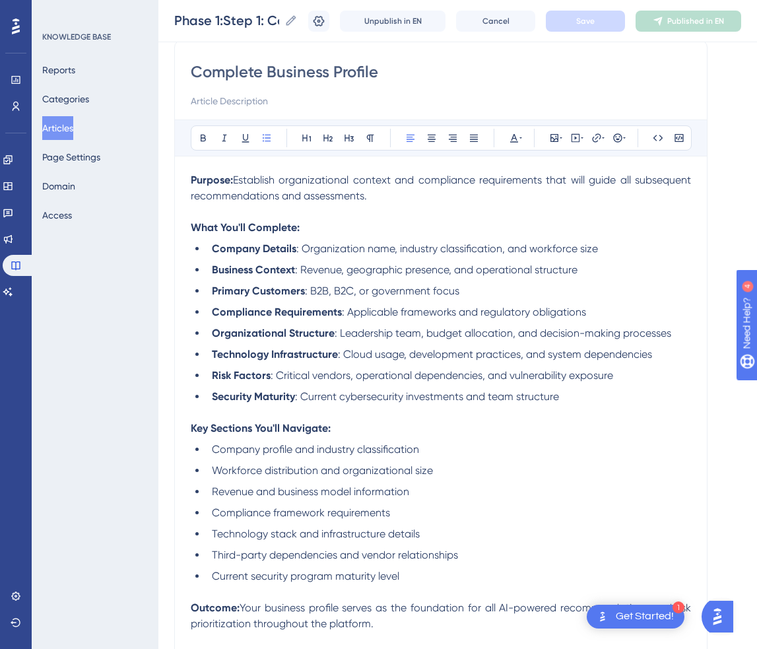
click at [609, 398] on li "Security Maturity : Current cybersecurity investments and team structure" at bounding box center [449, 397] width 485 height 16
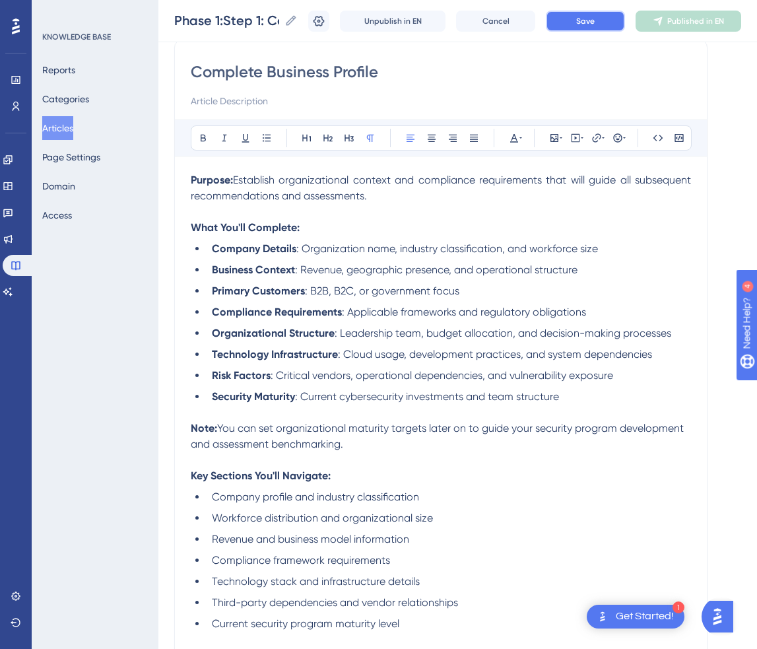
click at [586, 18] on span "Save" at bounding box center [585, 21] width 18 height 11
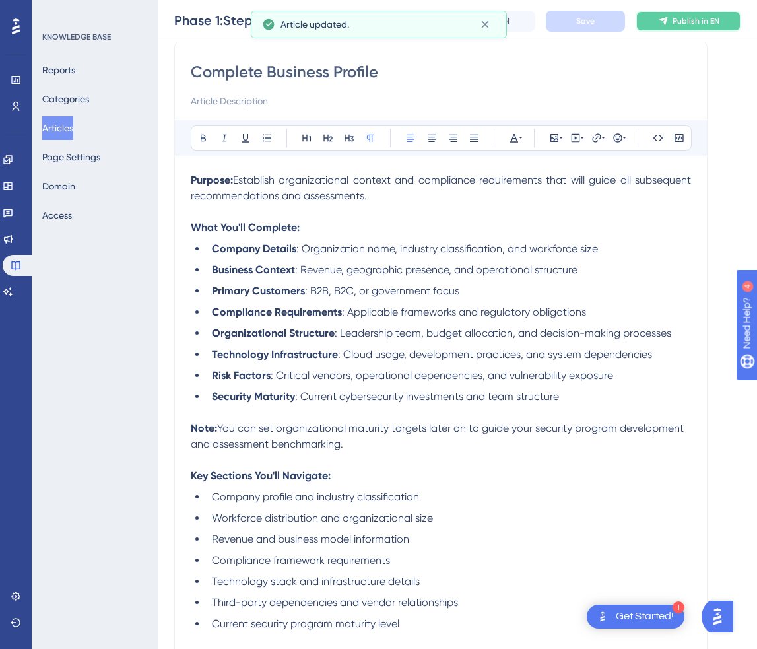
click at [677, 26] on span "Publish in EN" at bounding box center [696, 21] width 47 height 11
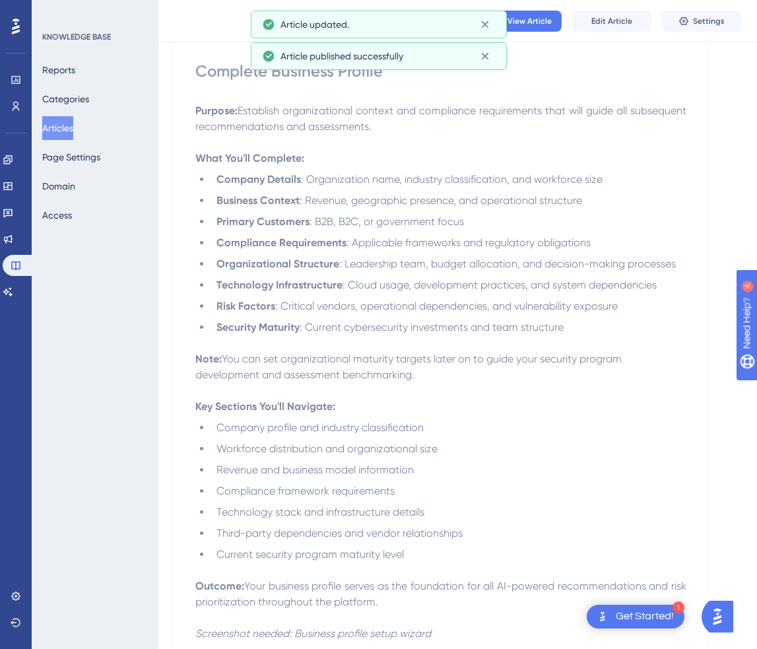
click at [59, 118] on button "Articles" at bounding box center [57, 128] width 31 height 24
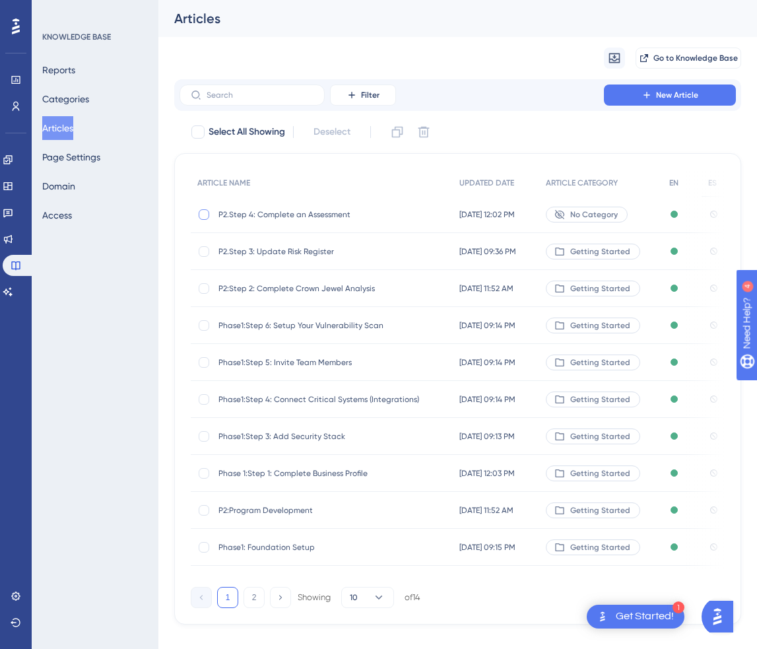
click at [205, 216] on div at bounding box center [204, 214] width 11 height 11
click at [204, 219] on icon at bounding box center [203, 214] width 5 height 11
checkbox input "false"
click at [616, 60] on icon at bounding box center [614, 58] width 11 height 10
click at [541, 53] on div "Migrate from from Zendesk from Zendesk from Intercom from Intercom Go to Knowle…" at bounding box center [457, 58] width 567 height 42
